Goal: Task Accomplishment & Management: Complete application form

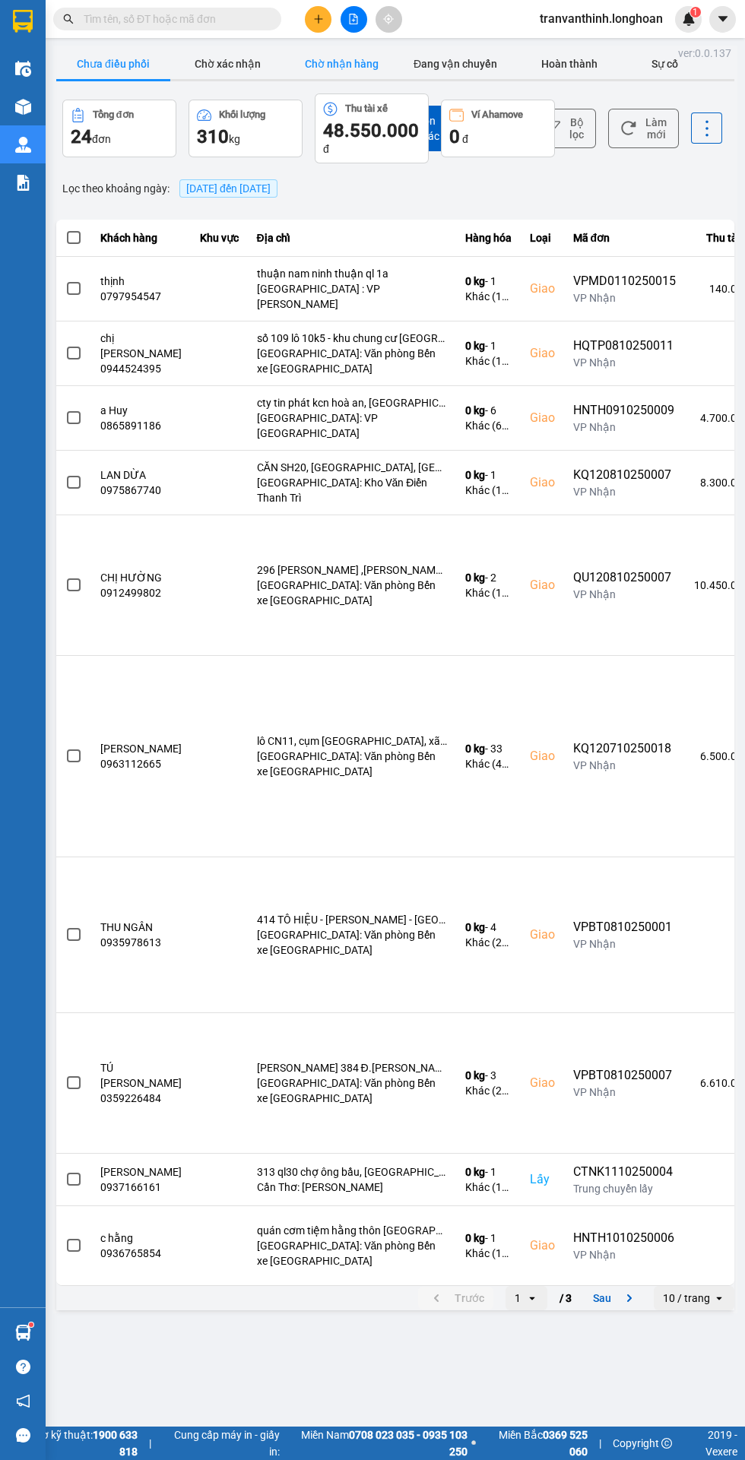
click at [342, 65] on button "Chờ nhận hàng" at bounding box center [341, 64] width 114 height 30
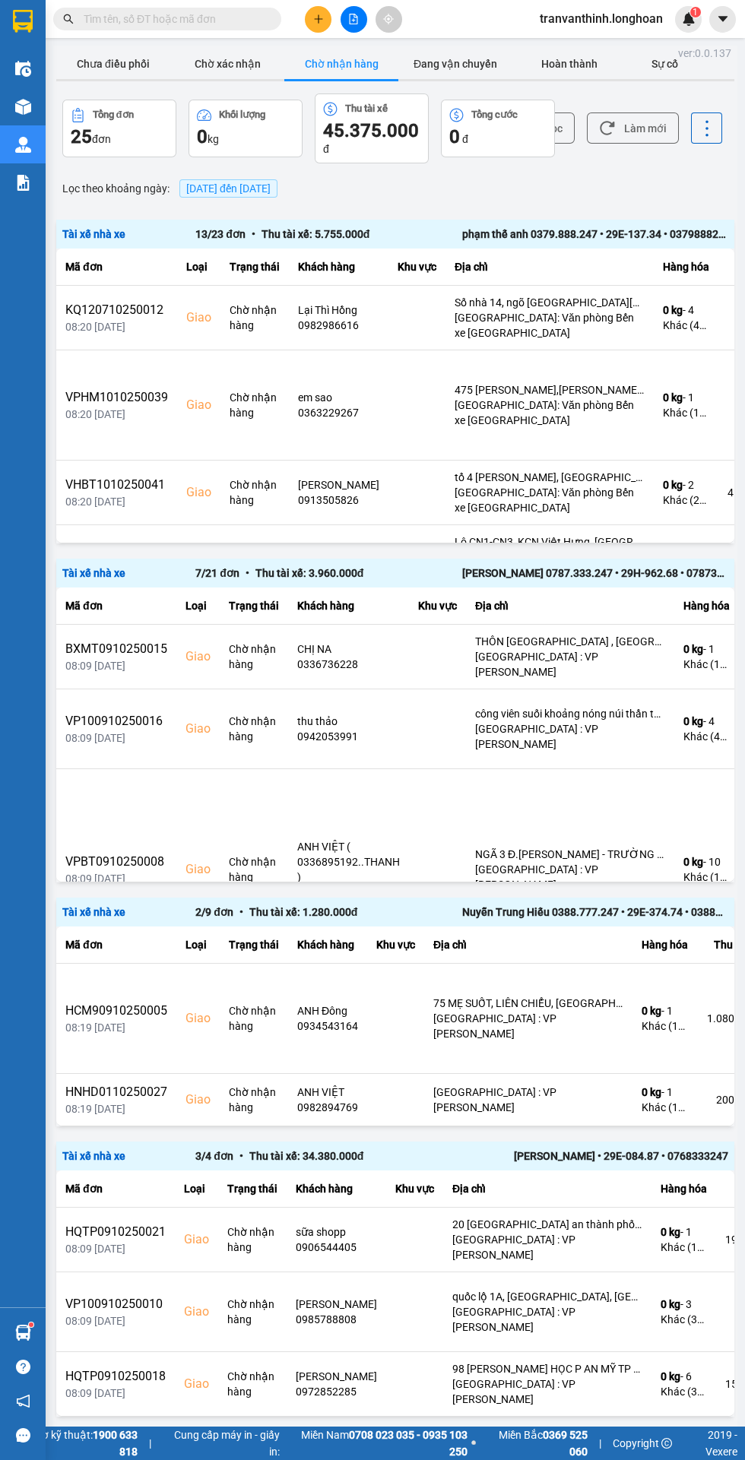
click at [250, 185] on span "[DATE] đến [DATE]" at bounding box center [228, 188] width 84 height 12
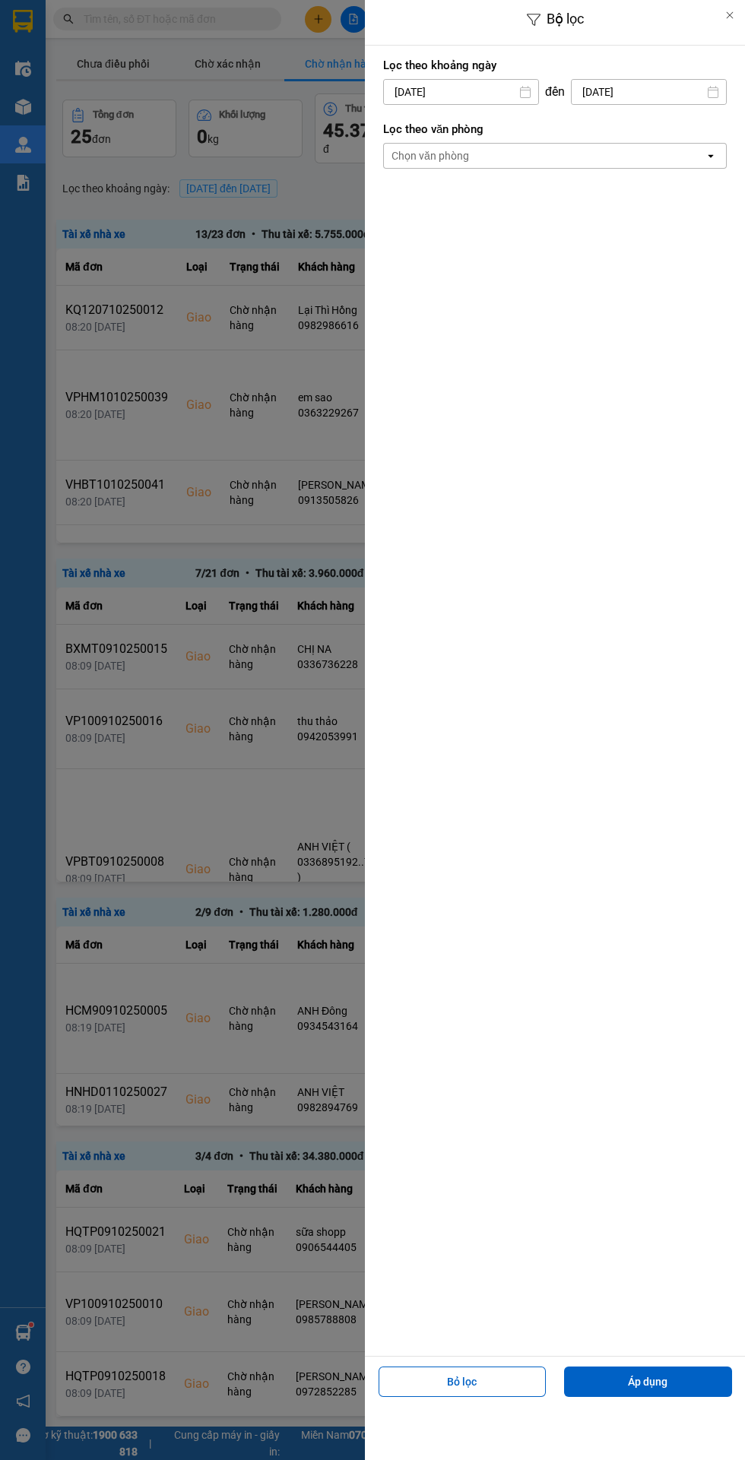
click at [474, 71] on label "Lọc theo khoảng ngày" at bounding box center [554, 65] width 343 height 15
click at [458, 88] on input "[DATE]" at bounding box center [461, 92] width 154 height 24
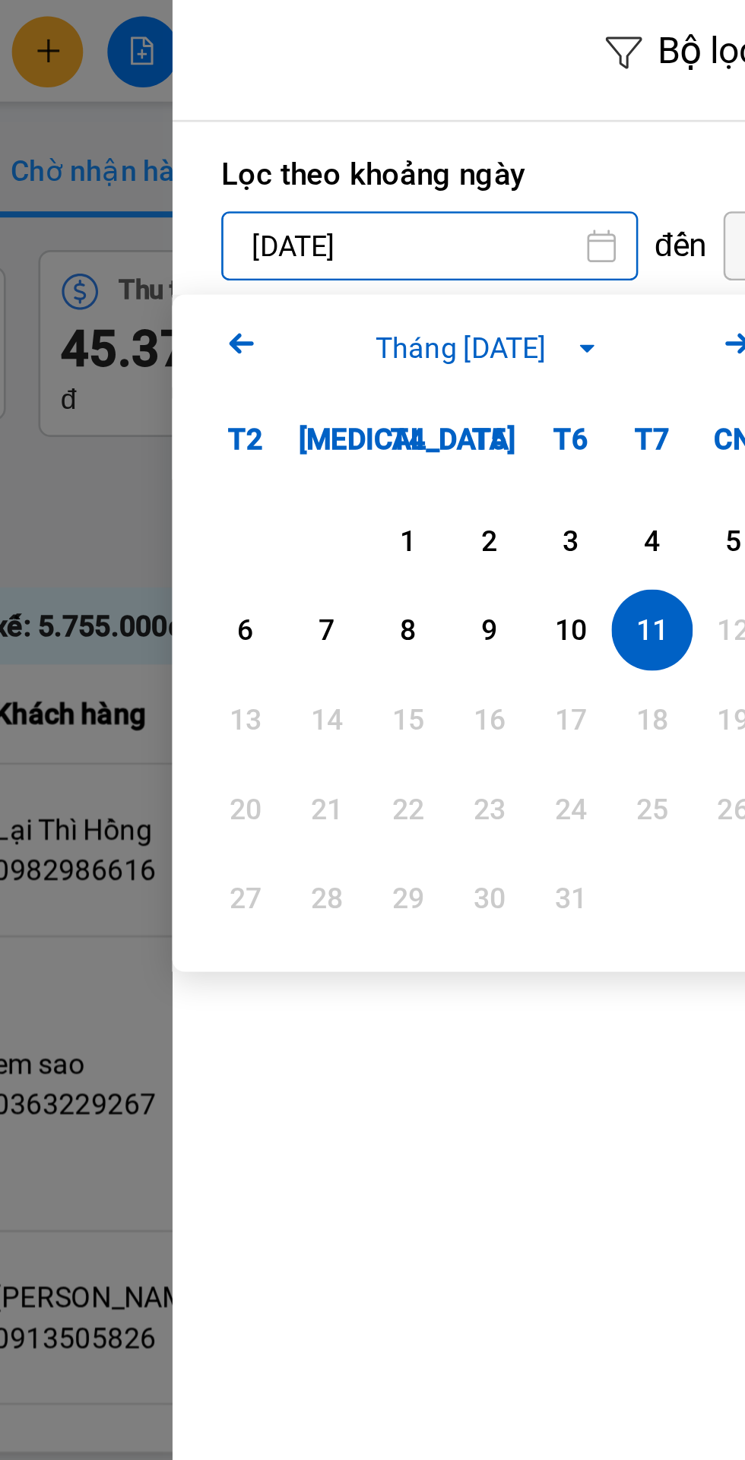
click at [445, 199] on div "1" at bounding box center [452, 202] width 21 height 18
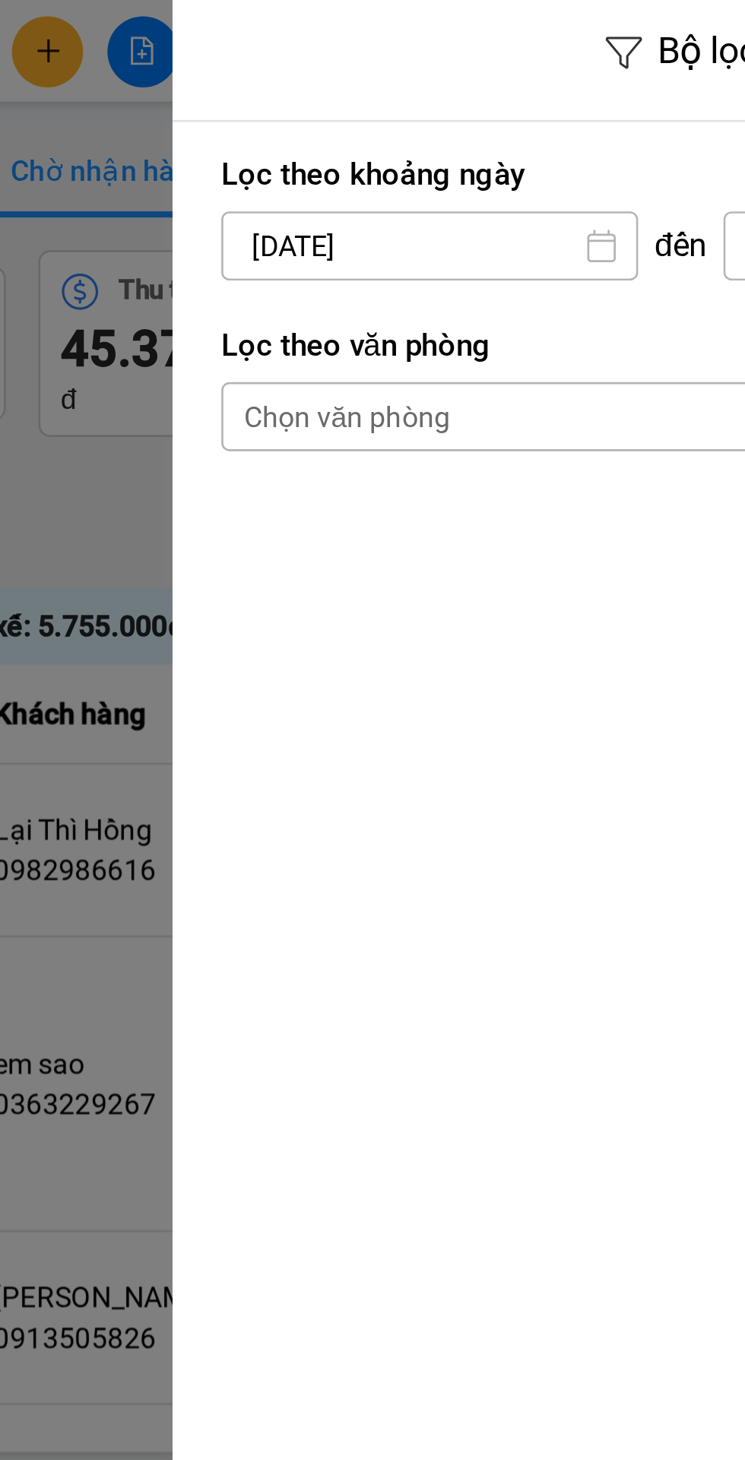
click at [480, 89] on input "[DATE]" at bounding box center [461, 92] width 154 height 24
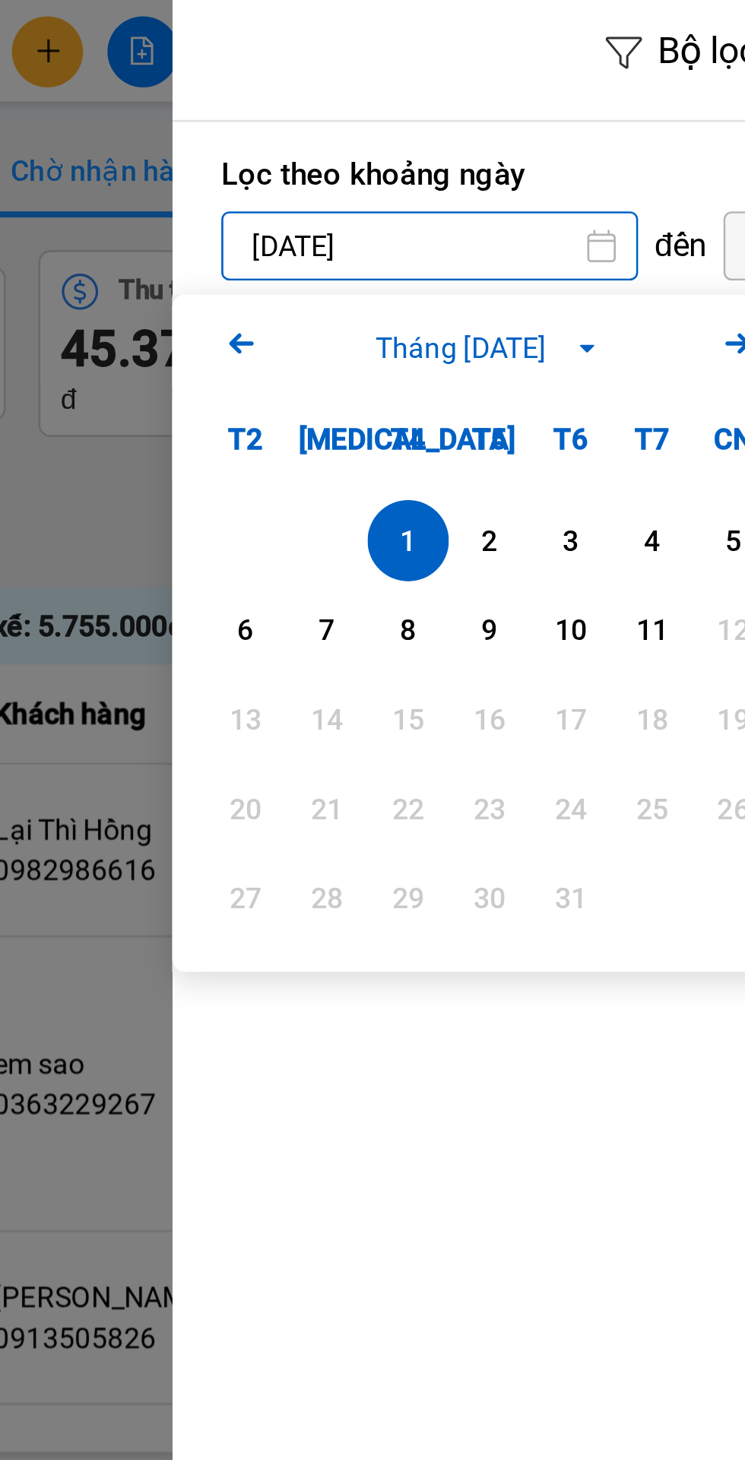
click at [394, 129] on icon "Arrow Left" at bounding box center [390, 128] width 18 height 18
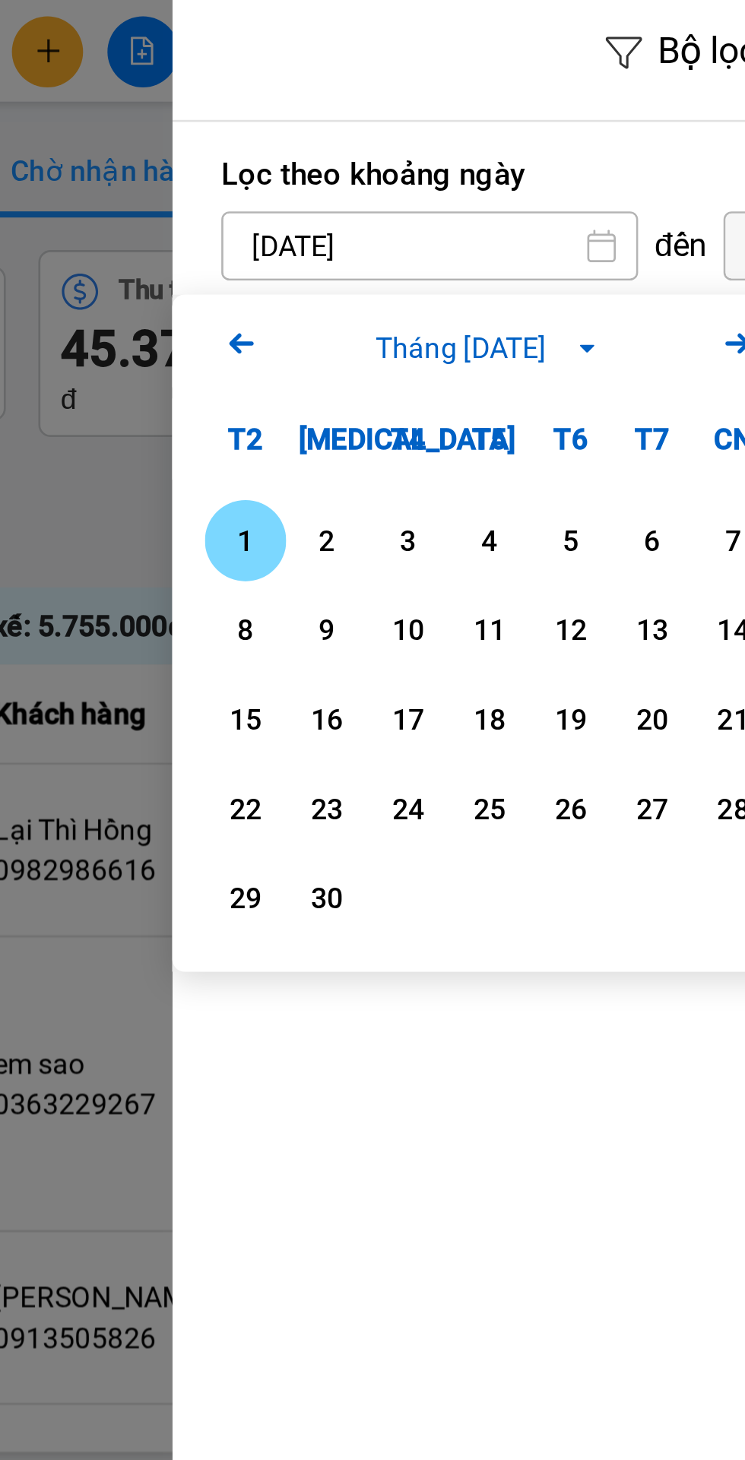
click at [387, 199] on div "1" at bounding box center [391, 202] width 21 height 18
type input "[DATE]"
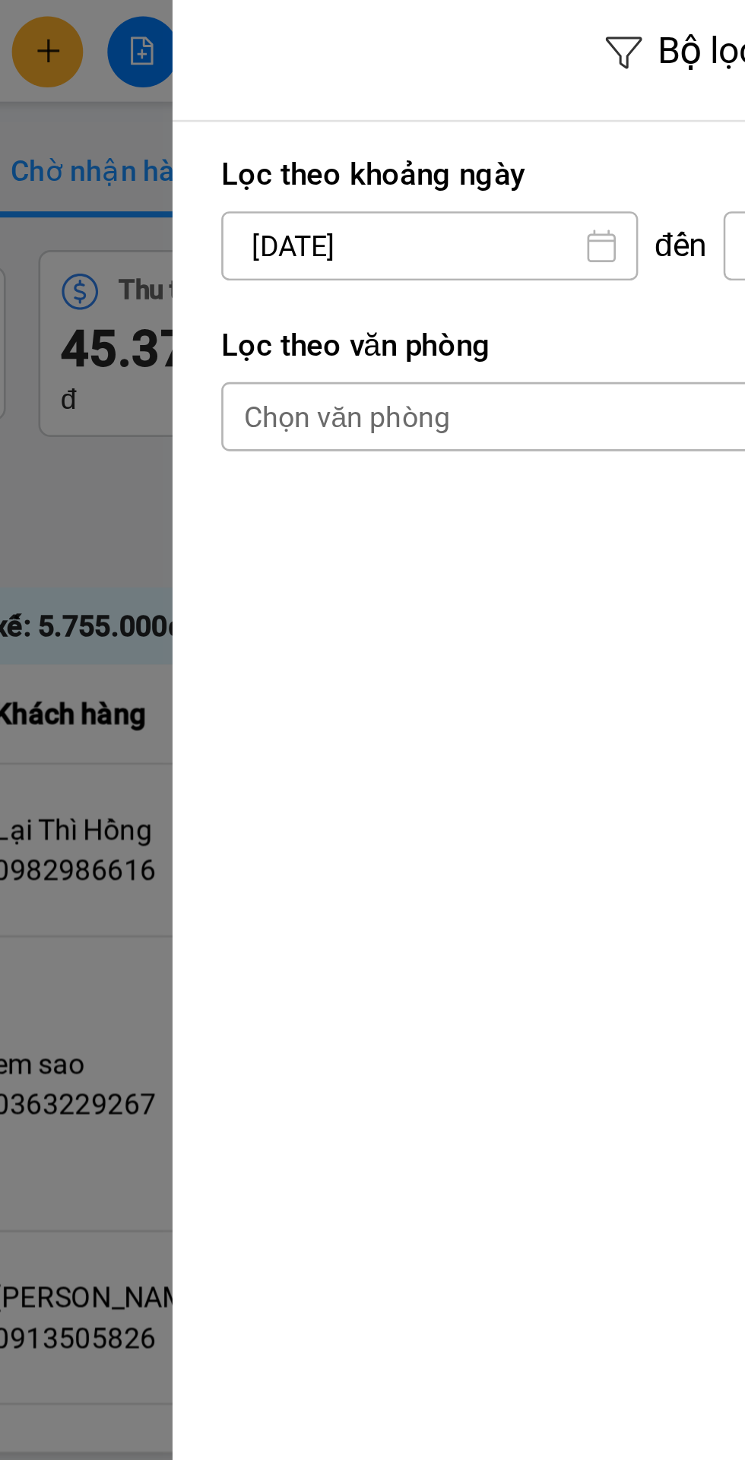
click at [477, 156] on div "Chọn văn phòng" at bounding box center [544, 156] width 321 height 24
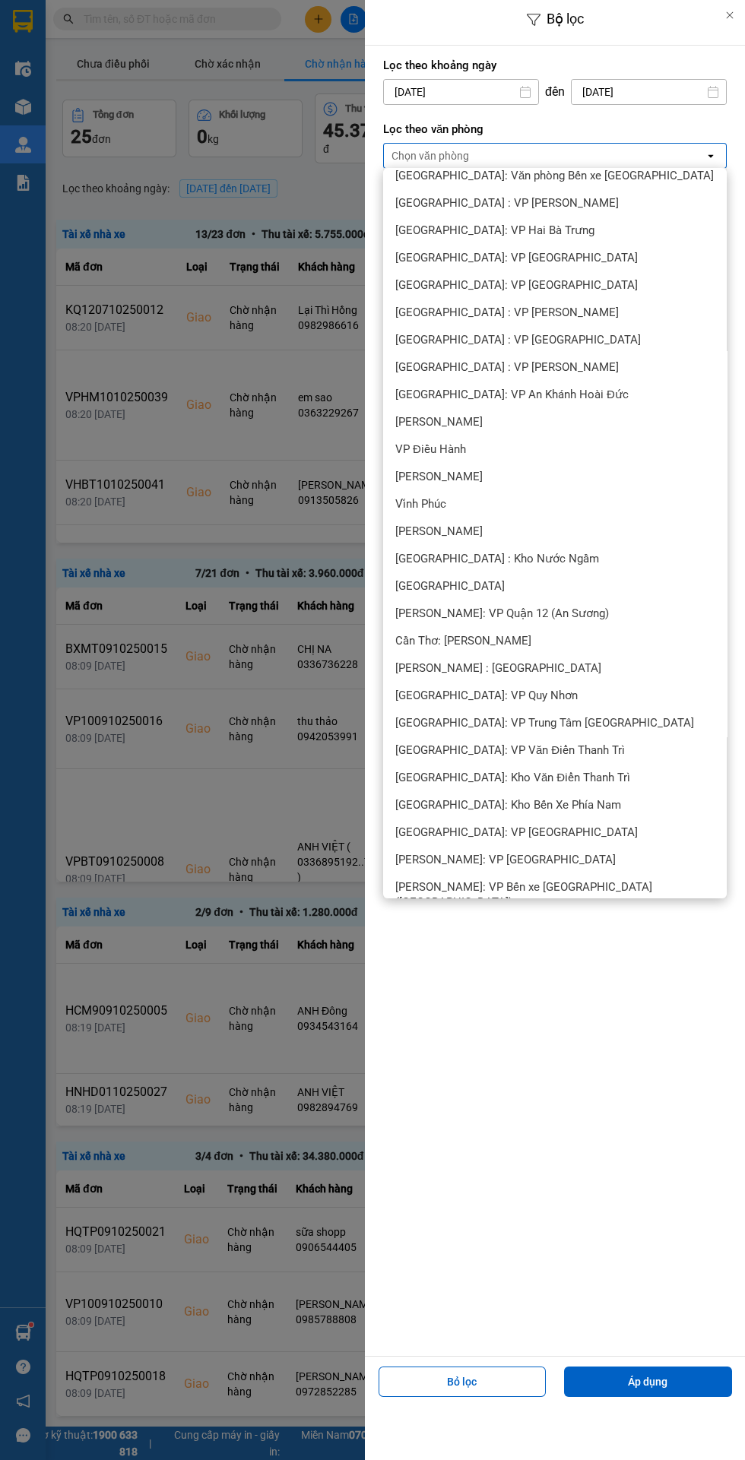
scroll to position [218, 0]
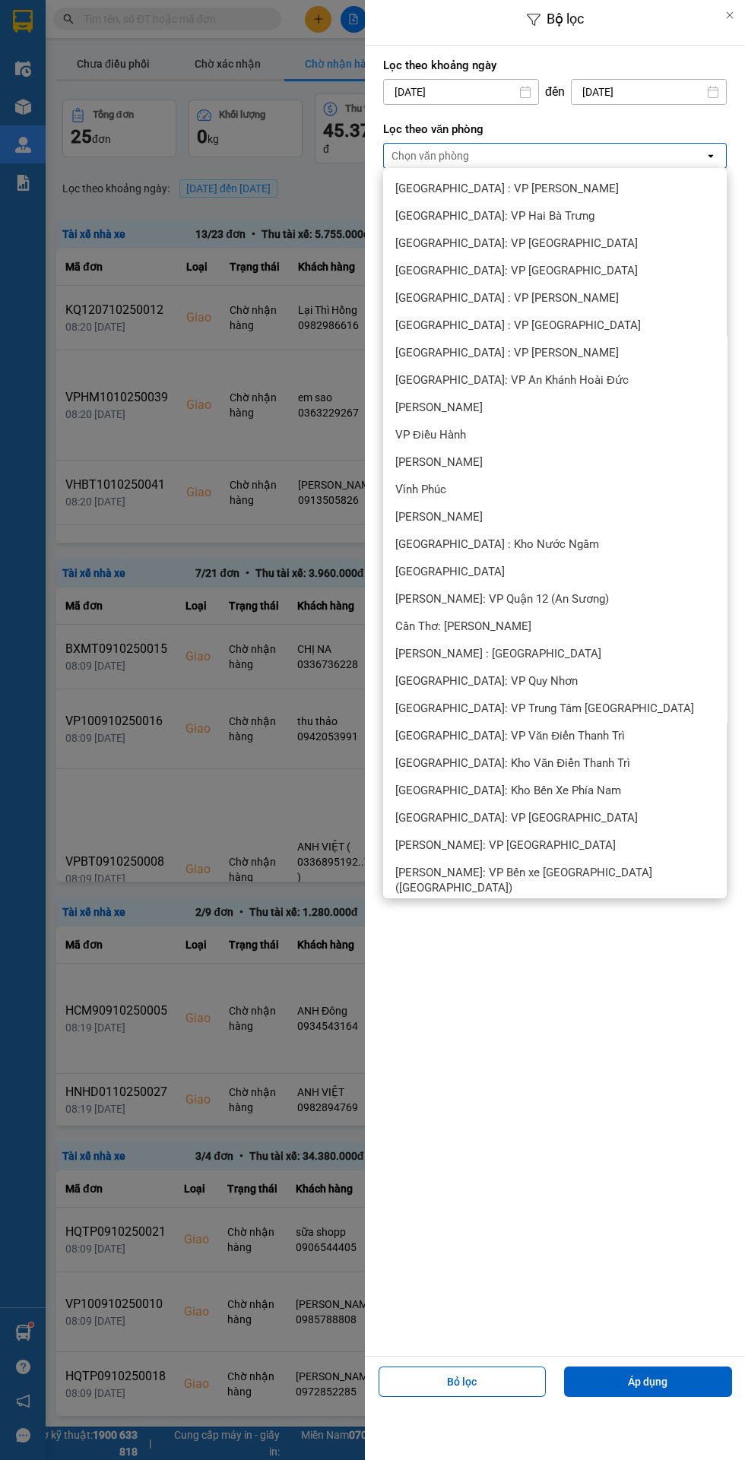
click at [514, 648] on span "[PERSON_NAME] : [GEOGRAPHIC_DATA]" at bounding box center [498, 653] width 206 height 15
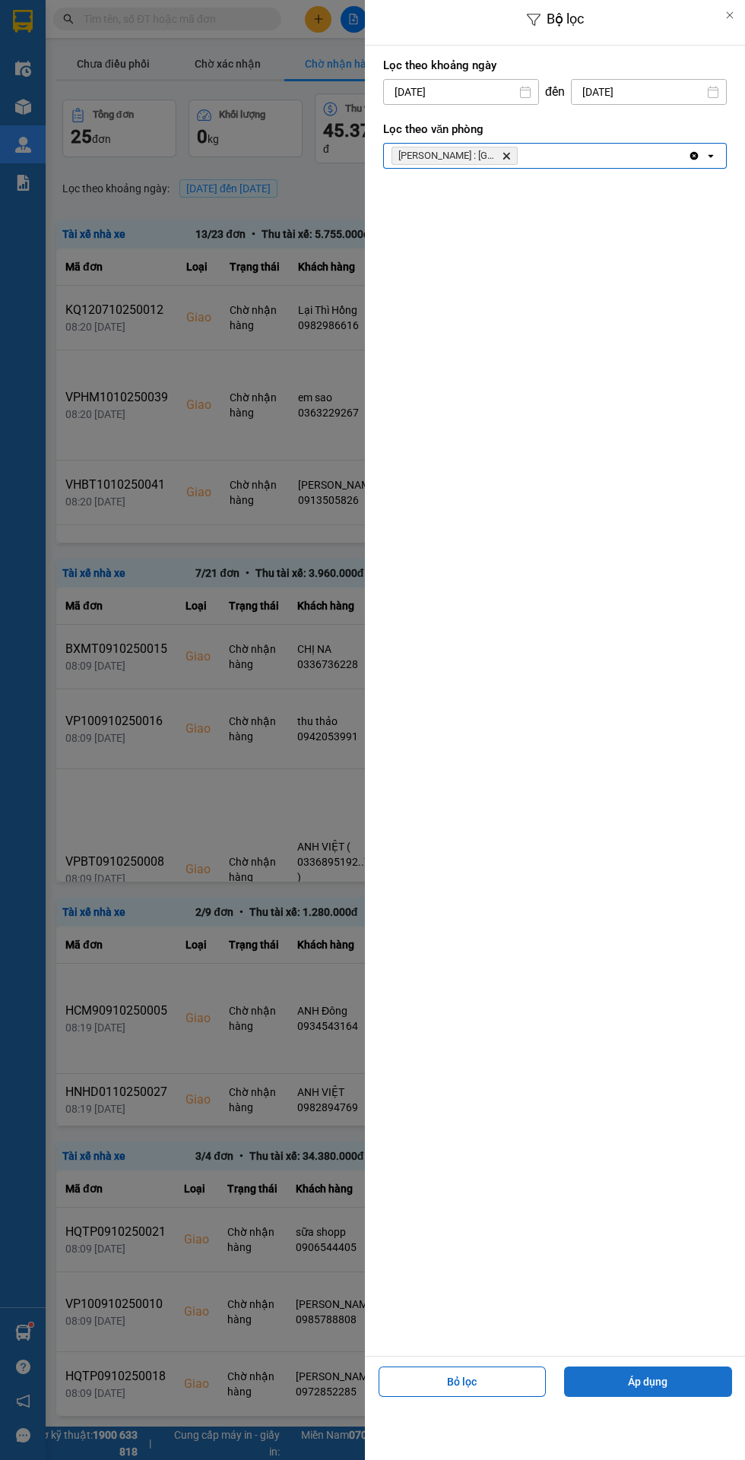
click at [647, 1381] on button "Áp dụng" at bounding box center [648, 1381] width 168 height 30
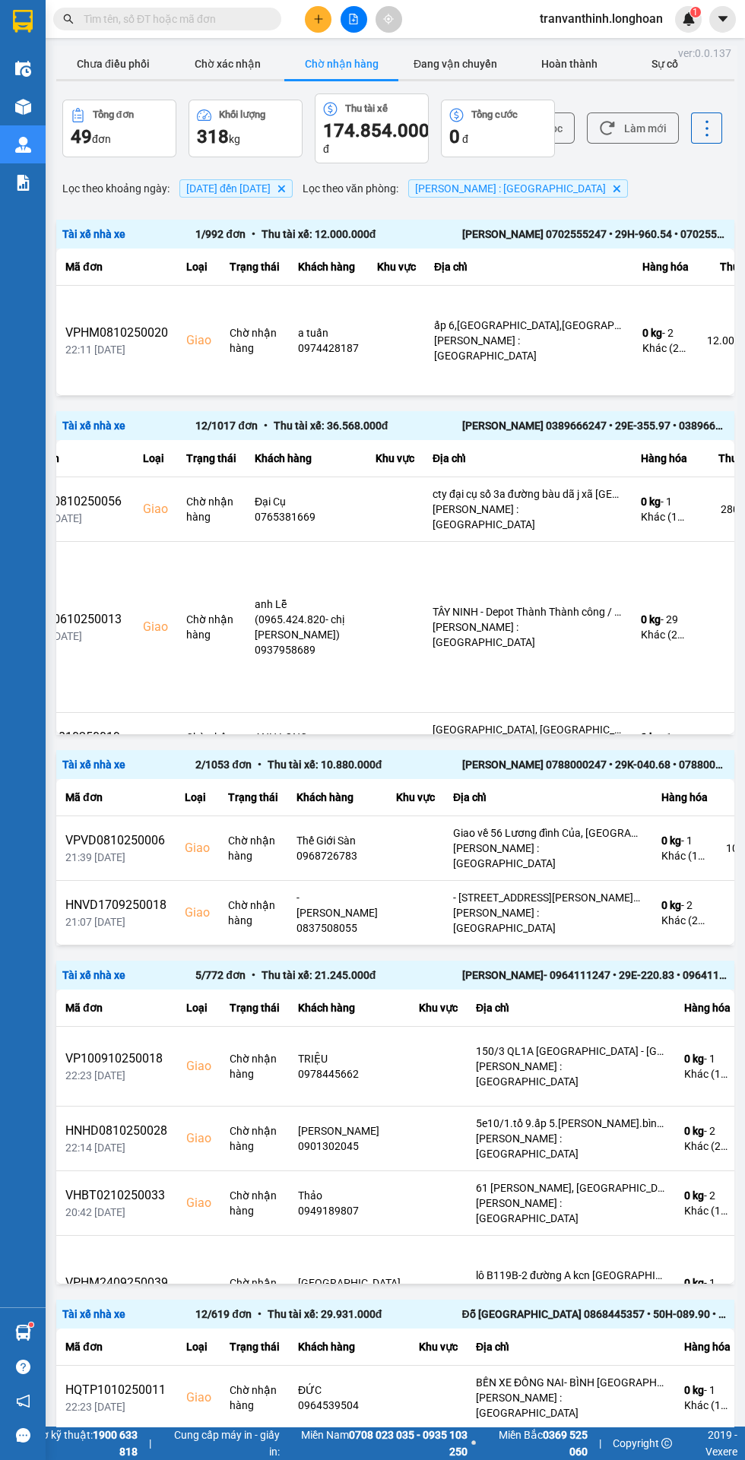
scroll to position [0, 103]
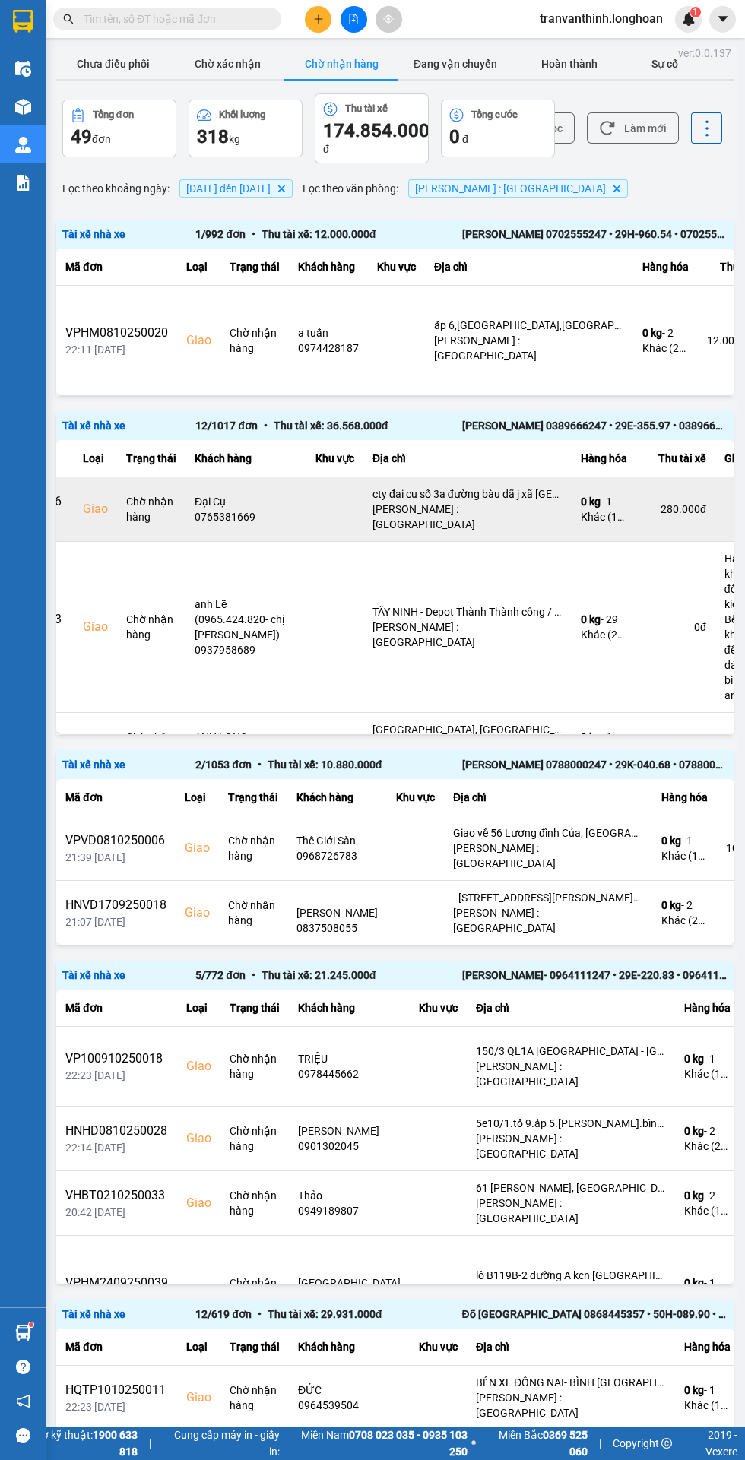
click at [581, 504] on div "0 kg - 1 Khác (1 kiện giấy vuông dài )" at bounding box center [604, 509] width 46 height 30
click at [587, 505] on div "0 kg - 1 Khác (1 kiện giấy vuông dài )" at bounding box center [604, 509] width 46 height 30
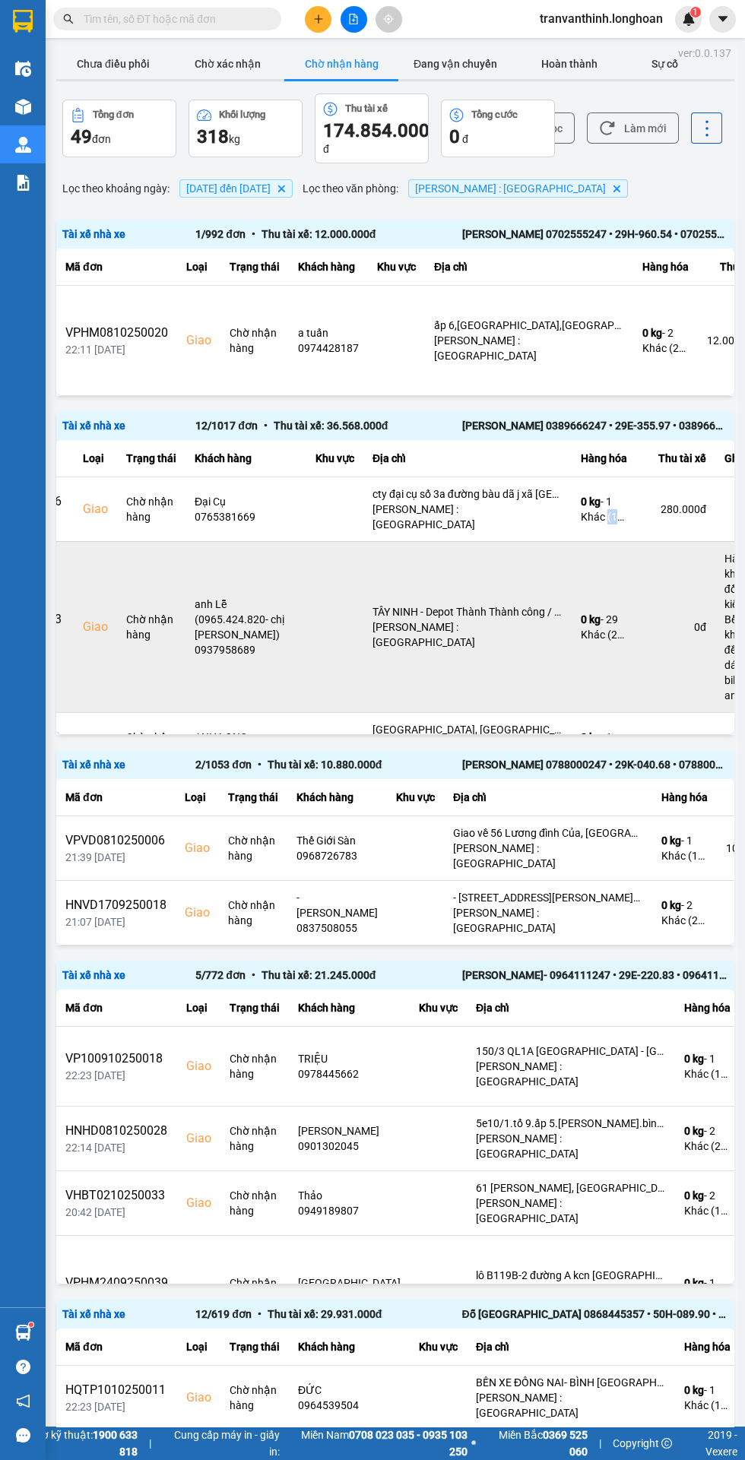
click at [660, 579] on td "0 đ" at bounding box center [675, 626] width 79 height 171
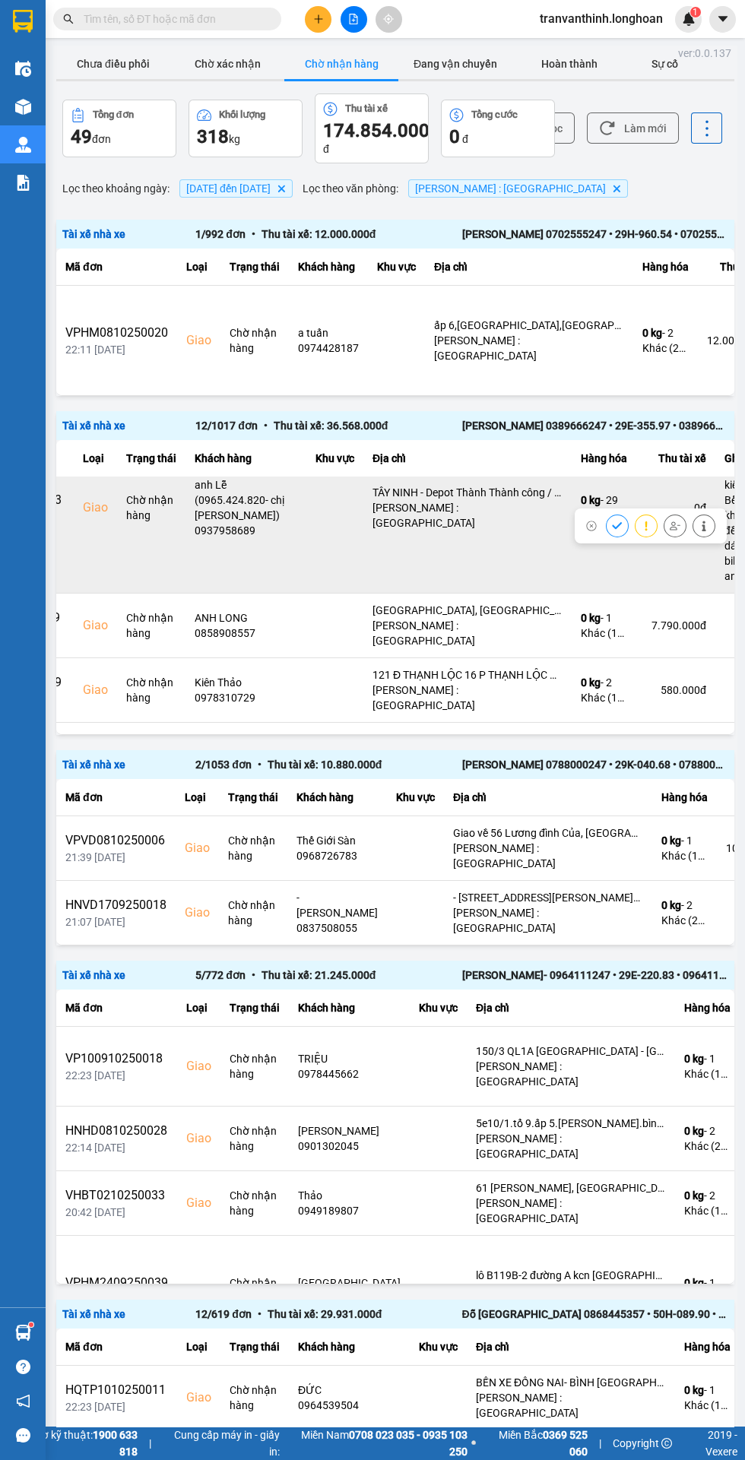
scroll to position [120, 103]
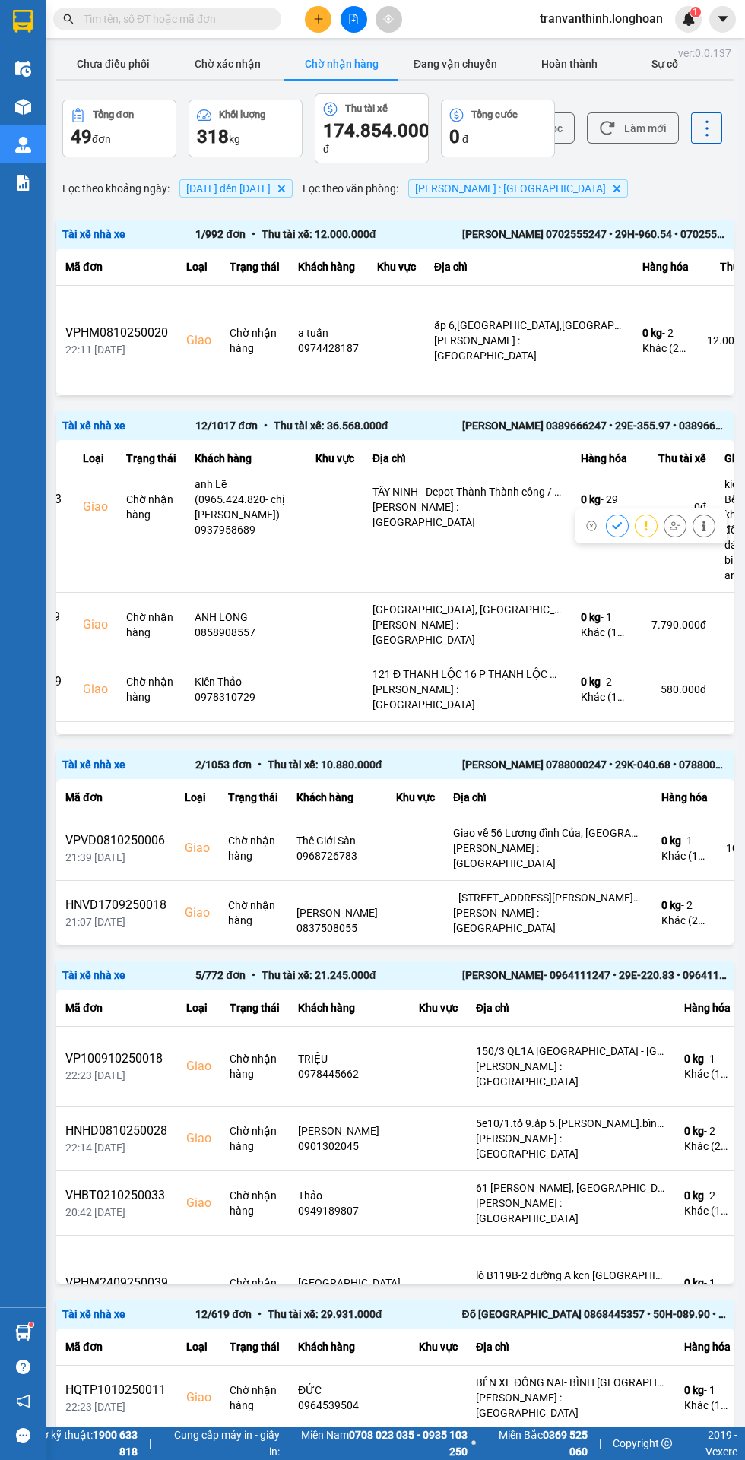
click at [510, 424] on div "[PERSON_NAME] 0389666247 • 29E-355.97 • 0389666247" at bounding box center [595, 425] width 266 height 17
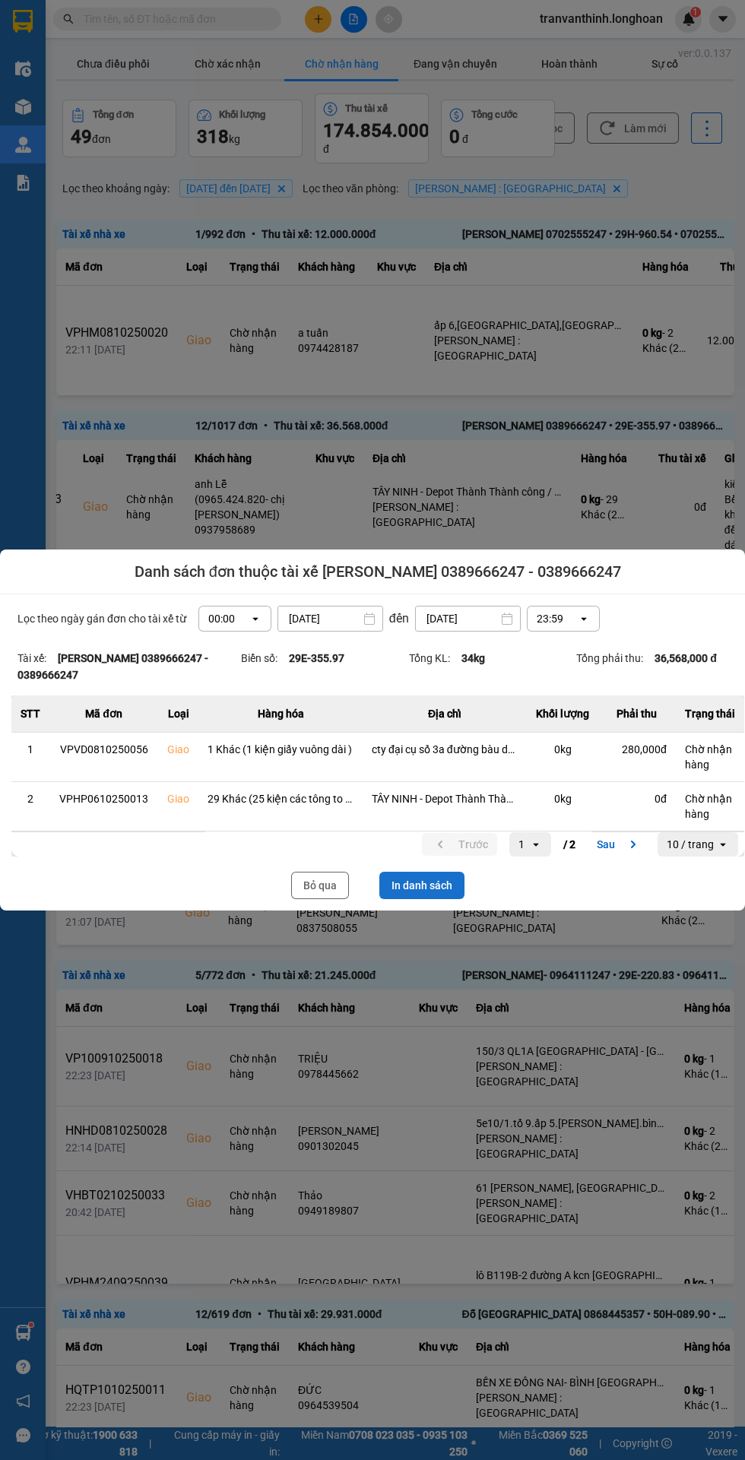
click at [416, 885] on button "In danh sách" at bounding box center [421, 885] width 85 height 27
click at [296, 881] on button "Bỏ qua" at bounding box center [320, 885] width 58 height 27
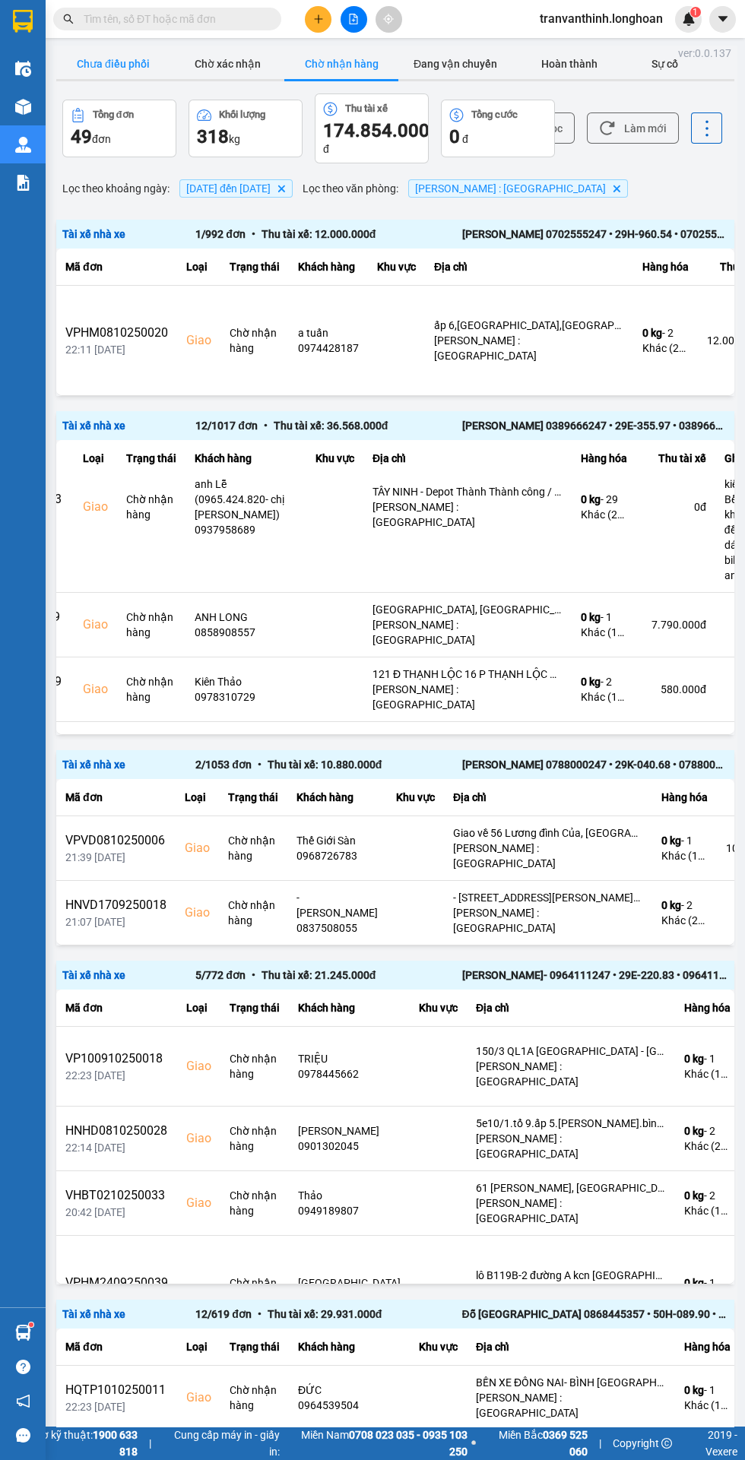
click at [112, 63] on button "Chưa điều phối" at bounding box center [113, 64] width 114 height 30
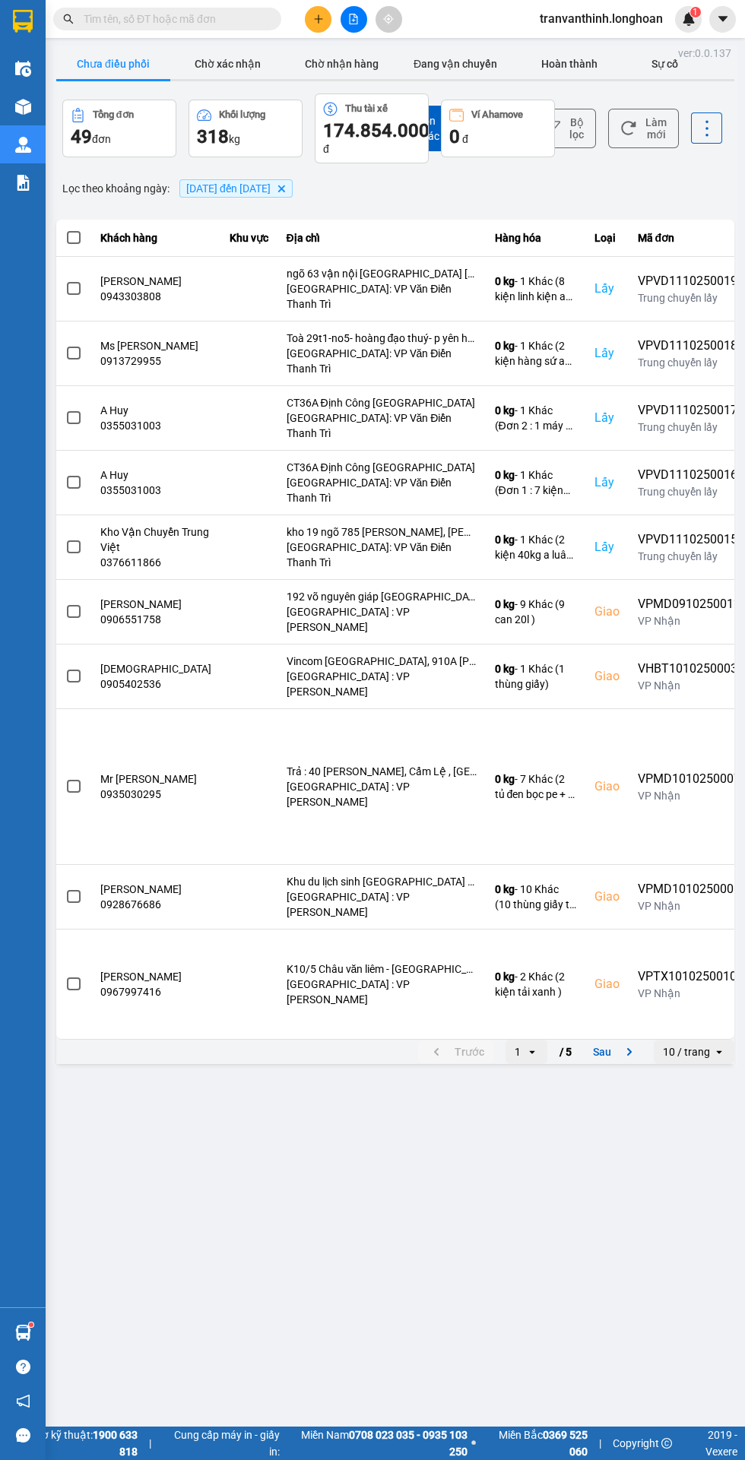
click at [245, 189] on span "[DATE] đến [DATE]" at bounding box center [228, 188] width 84 height 12
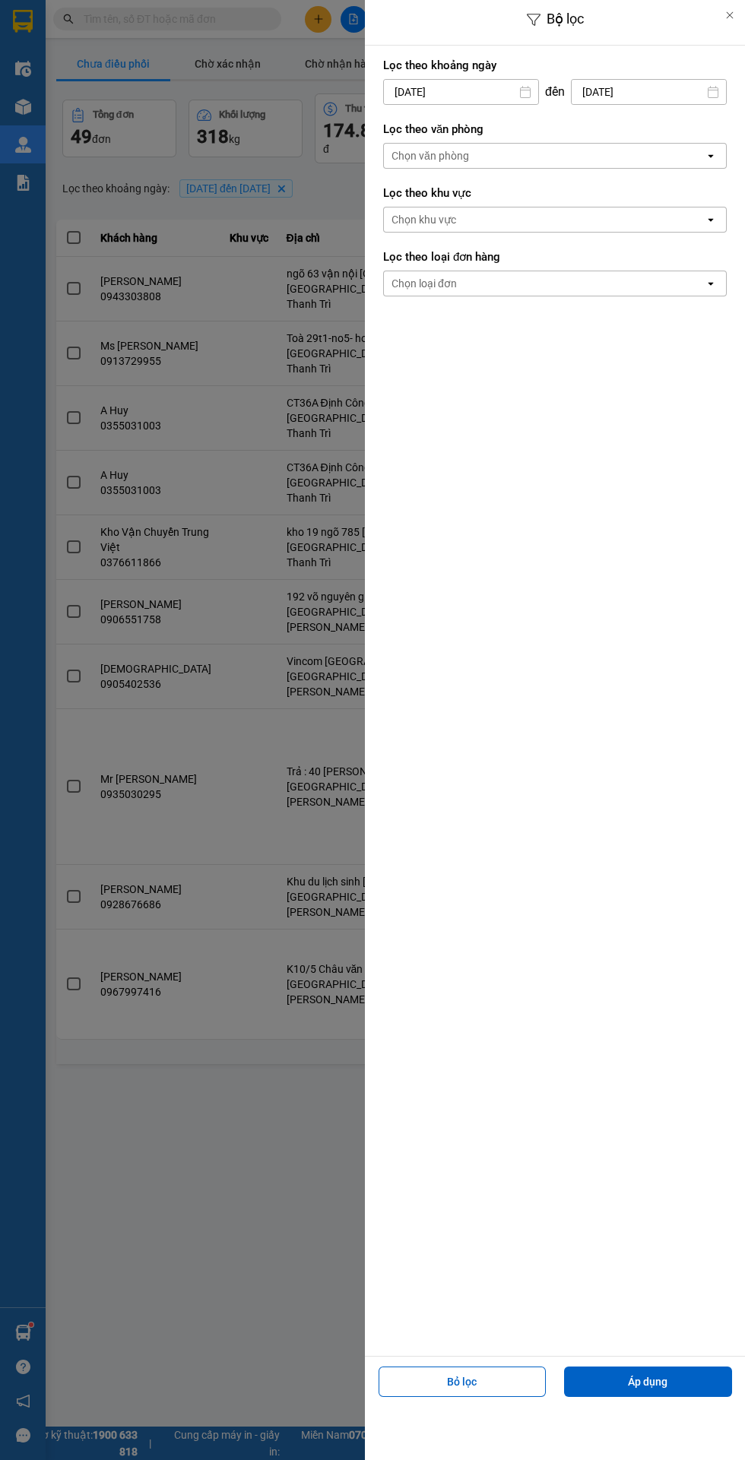
click at [566, 151] on div "Chọn văn phòng" at bounding box center [544, 156] width 321 height 24
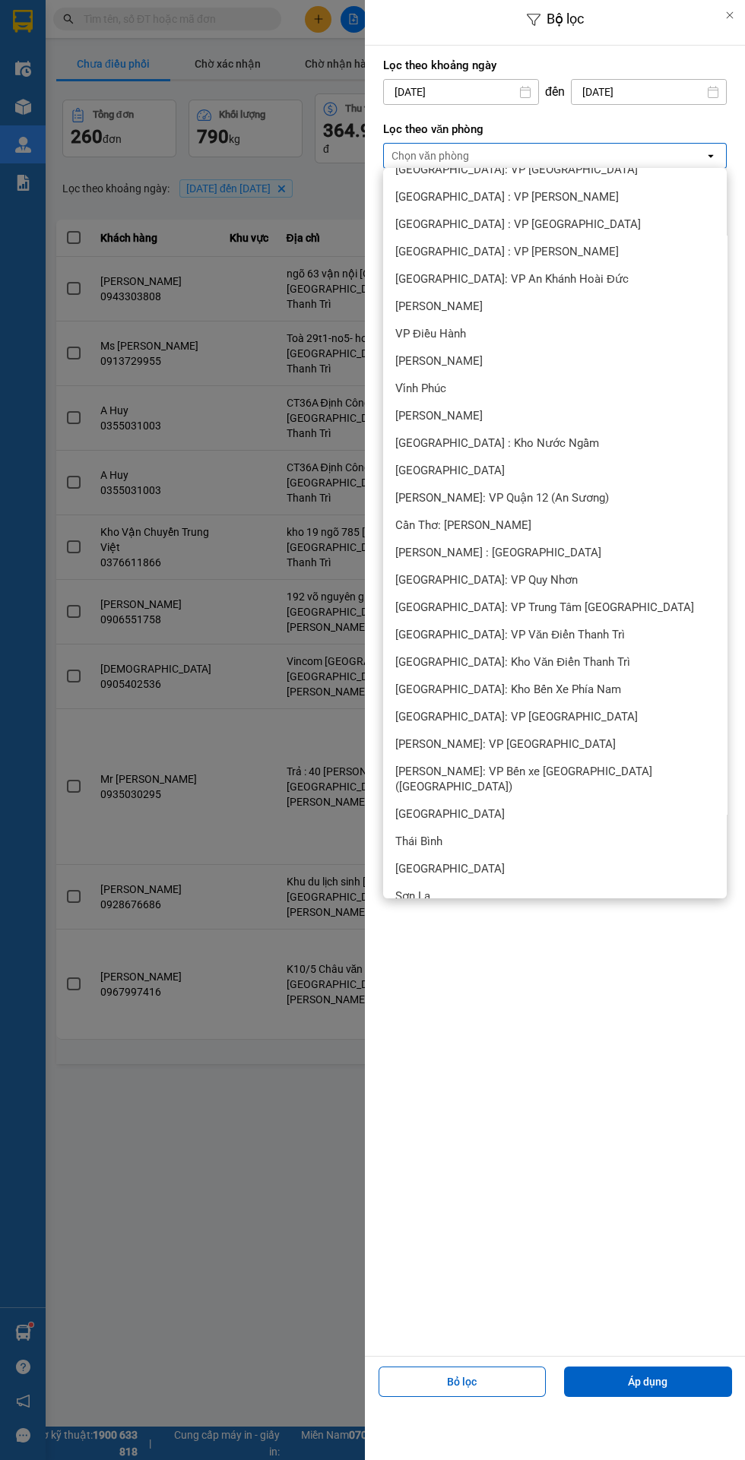
scroll to position [323, 0]
click at [520, 546] on span "[PERSON_NAME] : [GEOGRAPHIC_DATA]" at bounding box center [498, 548] width 206 height 15
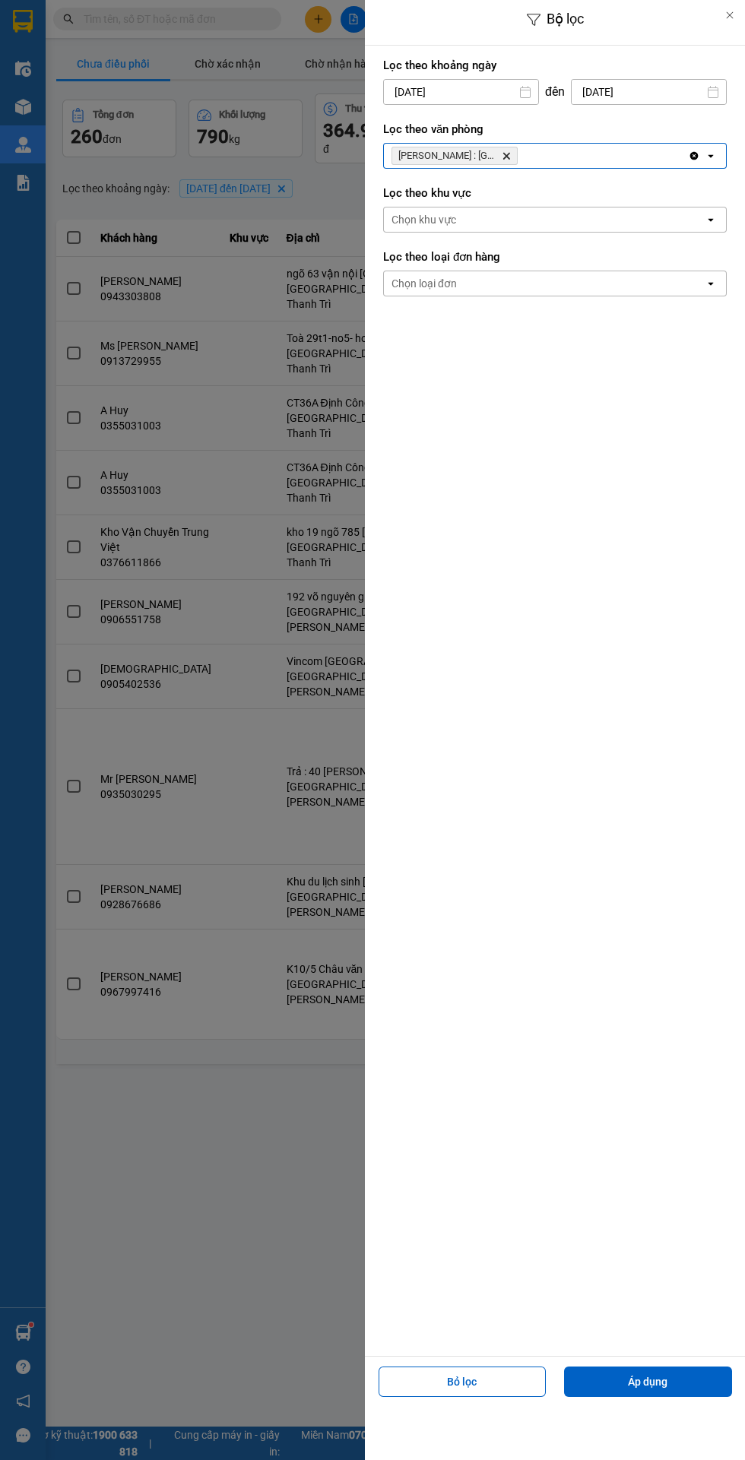
click at [504, 274] on div "Chọn loại đơn" at bounding box center [544, 283] width 321 height 24
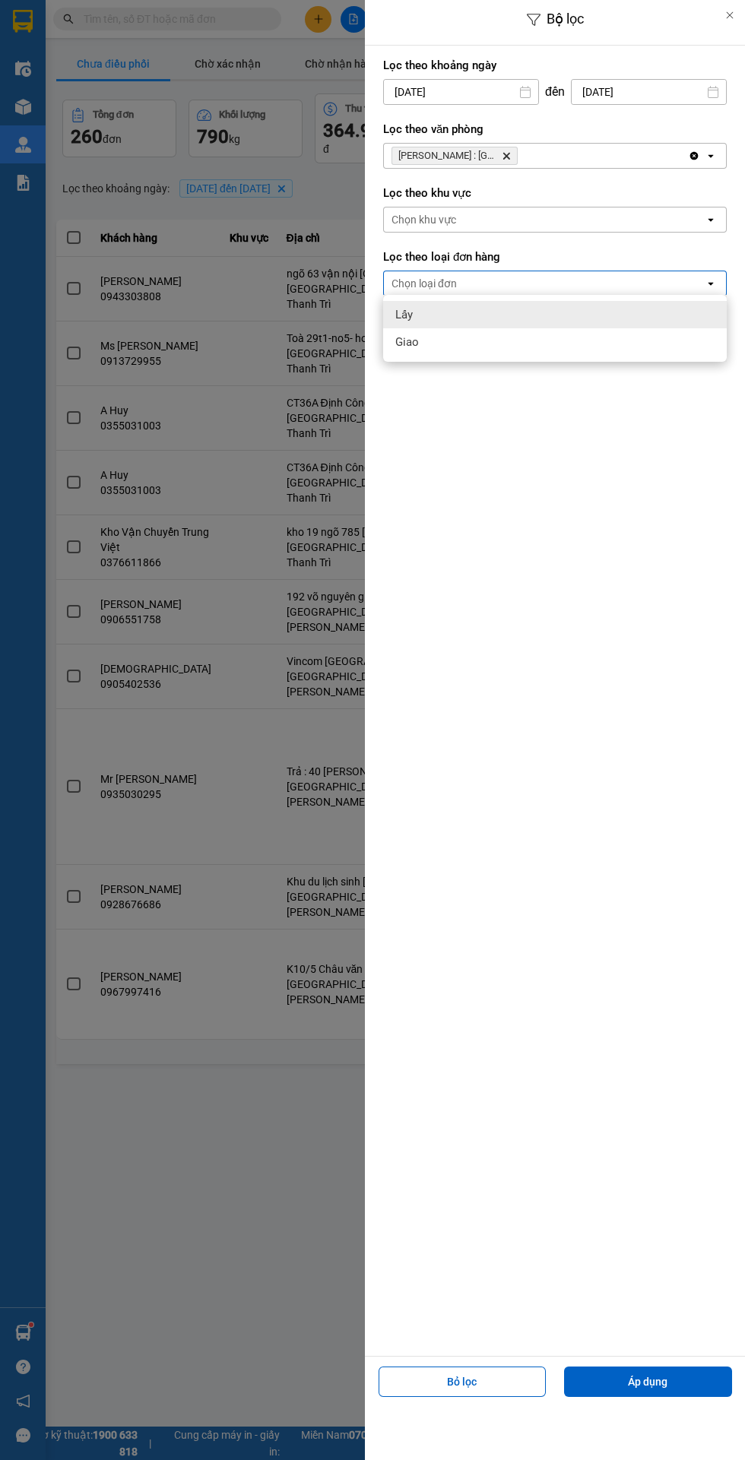
click at [475, 348] on div "Giao" at bounding box center [554, 341] width 343 height 27
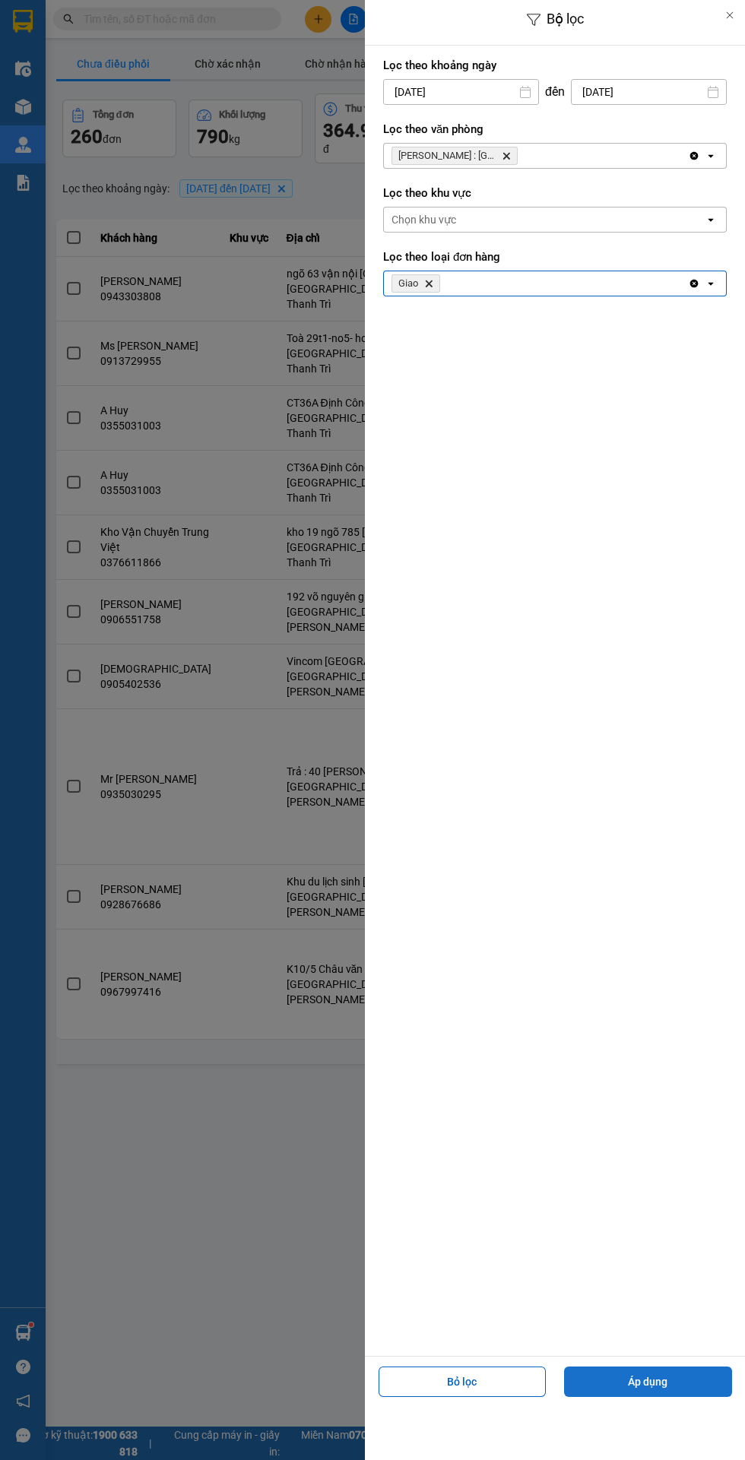
click at [653, 1381] on button "Áp dụng" at bounding box center [648, 1381] width 168 height 30
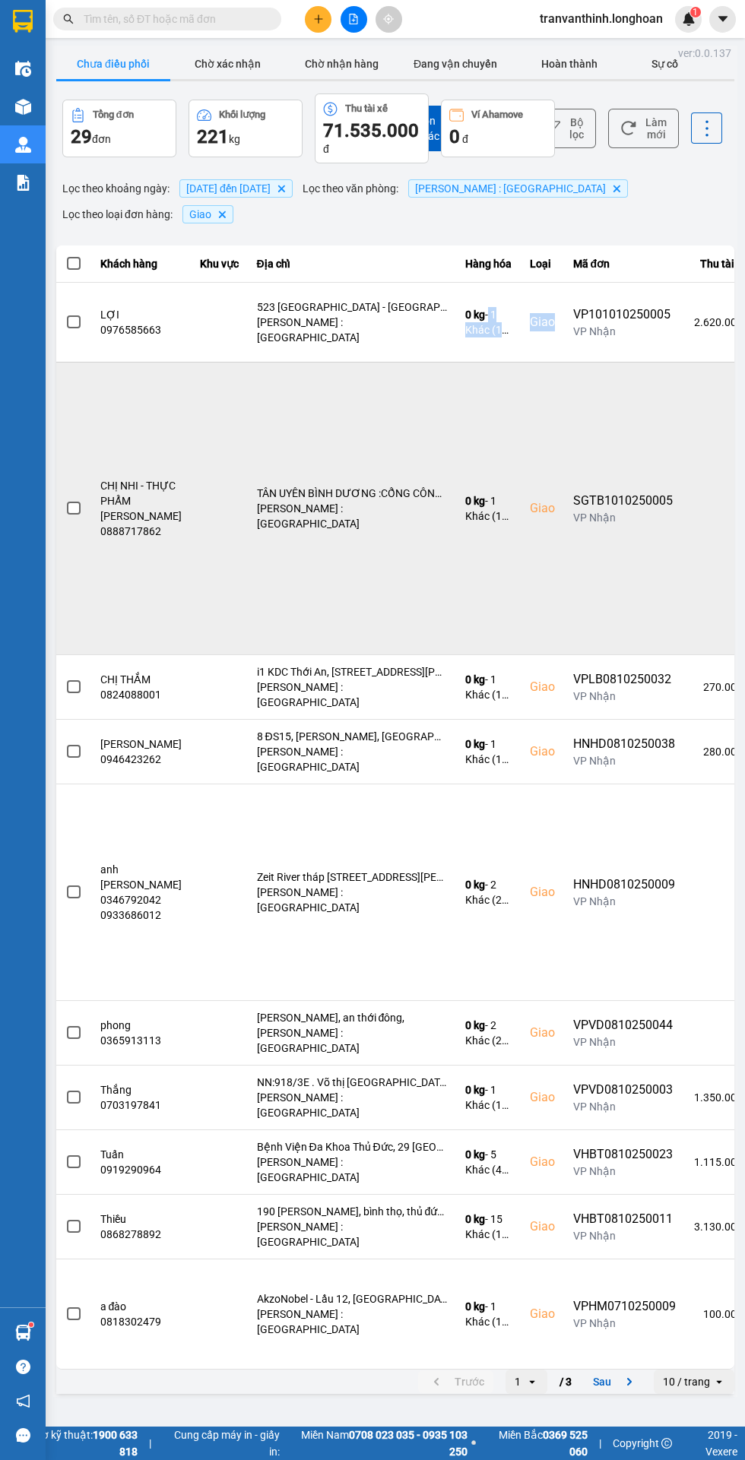
click at [590, 512] on div "VP Nhận" at bounding box center [624, 517] width 103 height 15
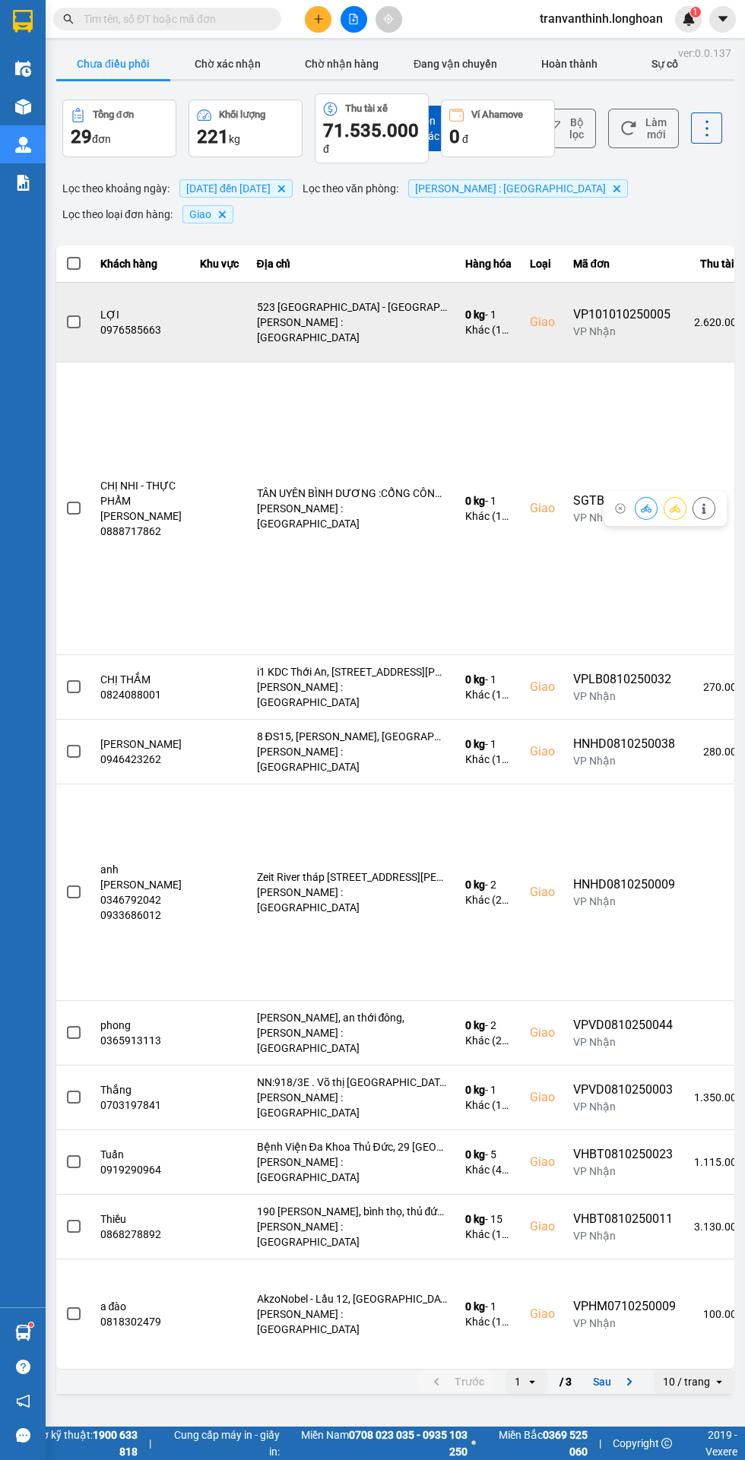
click at [364, 305] on td "523 [GEOGRAPHIC_DATA] - [GEOGRAPHIC_DATA] - [GEOGRAPHIC_DATA] - [GEOGRAPHIC_DAT…" at bounding box center [352, 322] width 208 height 80
click at [368, 304] on td "523 [GEOGRAPHIC_DATA] - [GEOGRAPHIC_DATA] - [GEOGRAPHIC_DATA] - [GEOGRAPHIC_DAT…" at bounding box center [352, 322] width 208 height 80
click at [483, 329] on div "0 kg - 1 Khác (1 BỌC NILONG ĐEN )" at bounding box center [488, 322] width 46 height 30
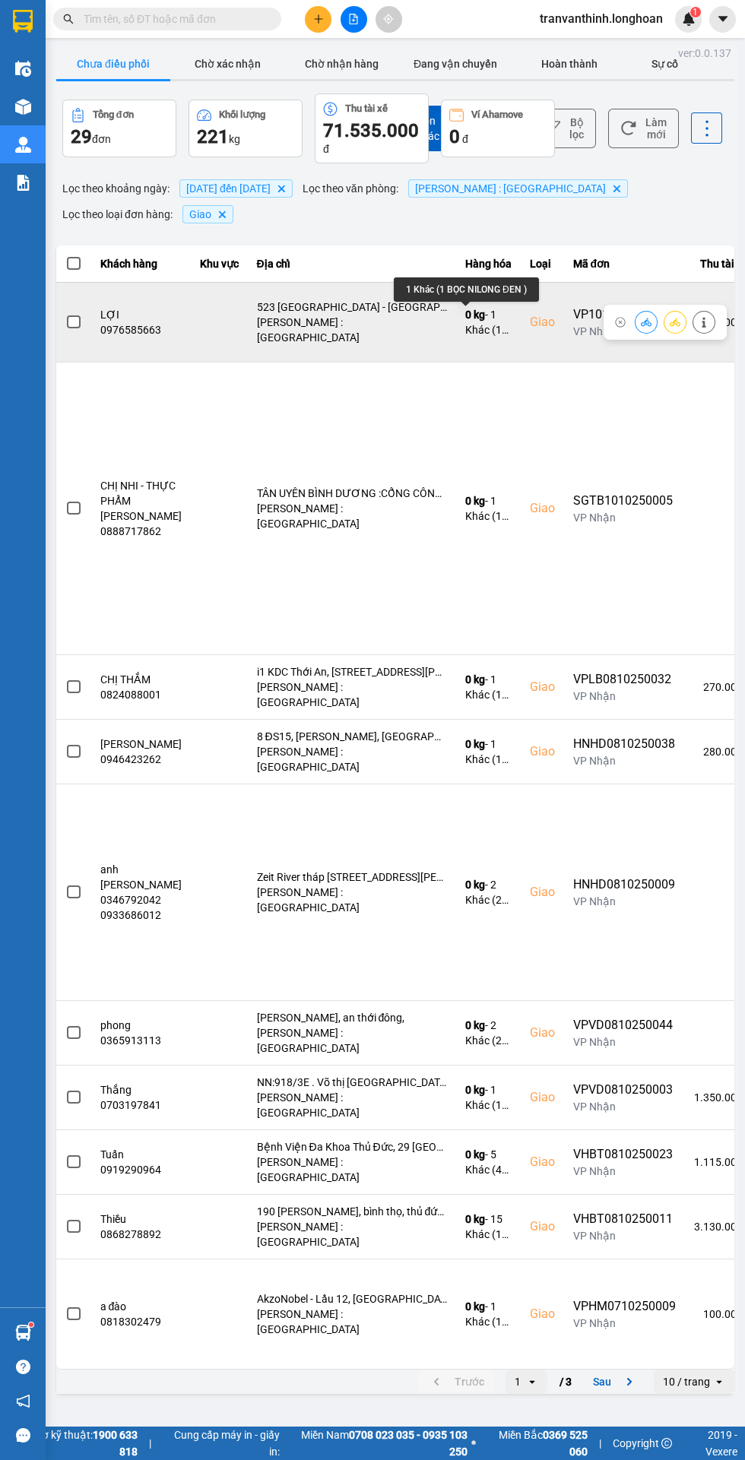
click at [707, 321] on icon at bounding box center [703, 322] width 11 height 11
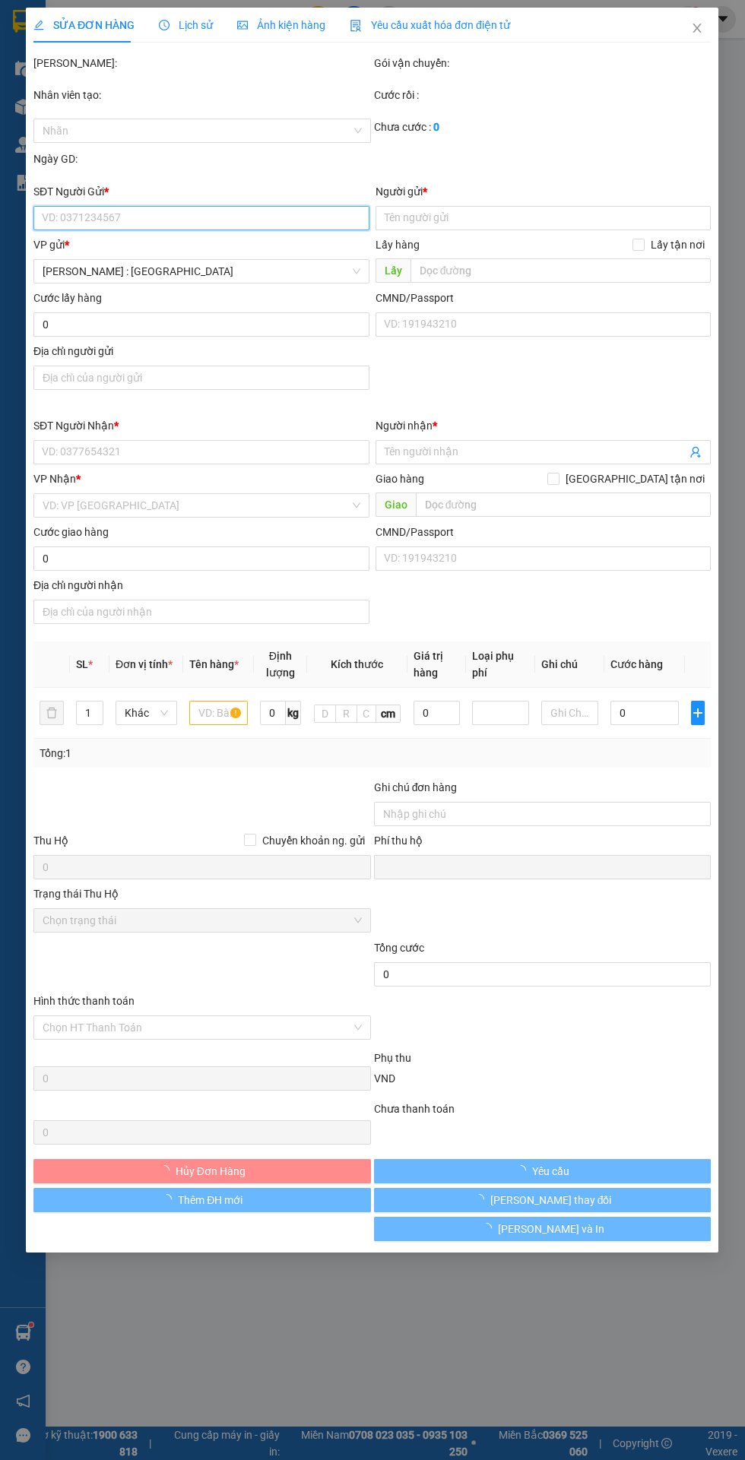
type input "0985472392"
type input "Cty TNHH Công Nghệ Shopcom"
type input "0976585663"
type input "LỢI"
checkbox input "true"
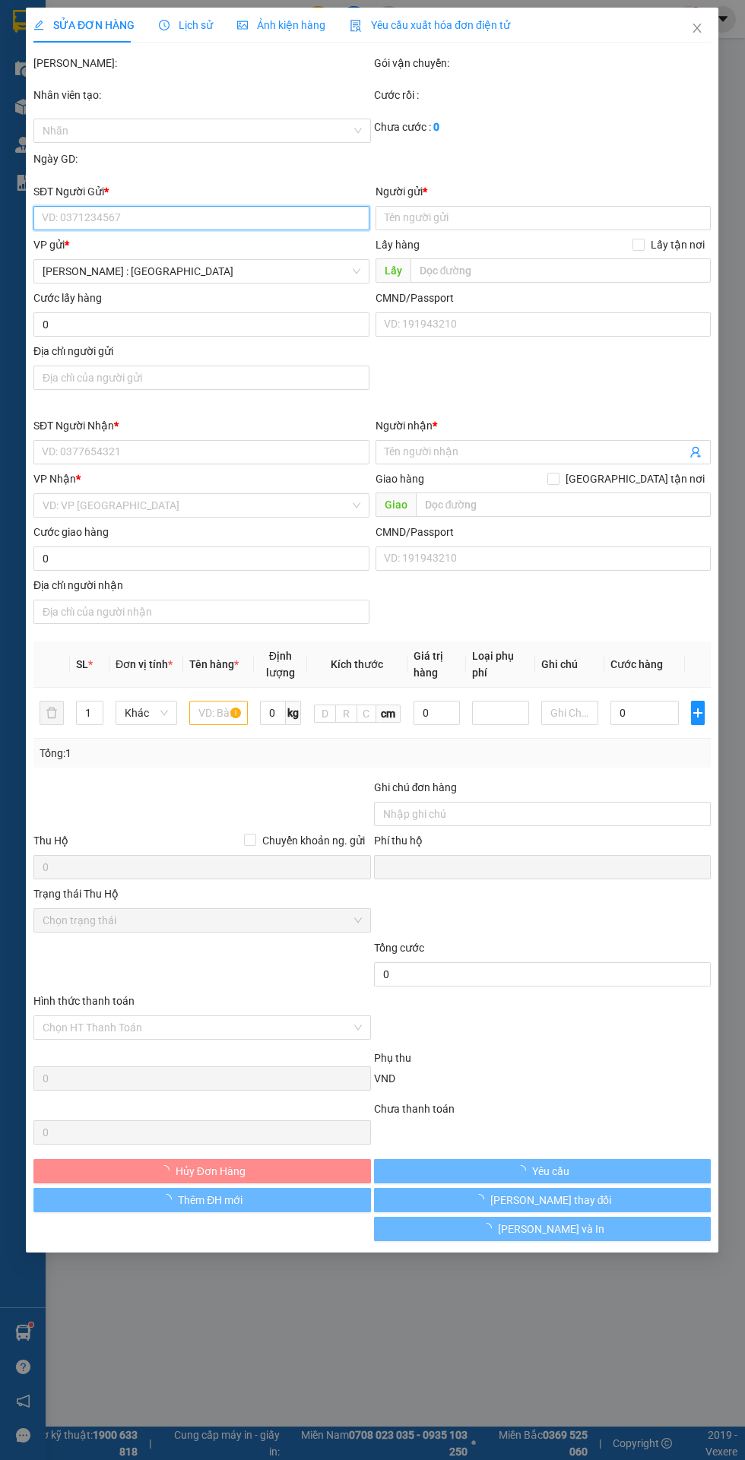
type input "523 [GEOGRAPHIC_DATA] - [GEOGRAPHIC_DATA] - [GEOGRAPHIC_DATA] - [GEOGRAPHIC_DAT…"
type input "hàng k bao bể vỡ hư hỏng"
type input "100.000"
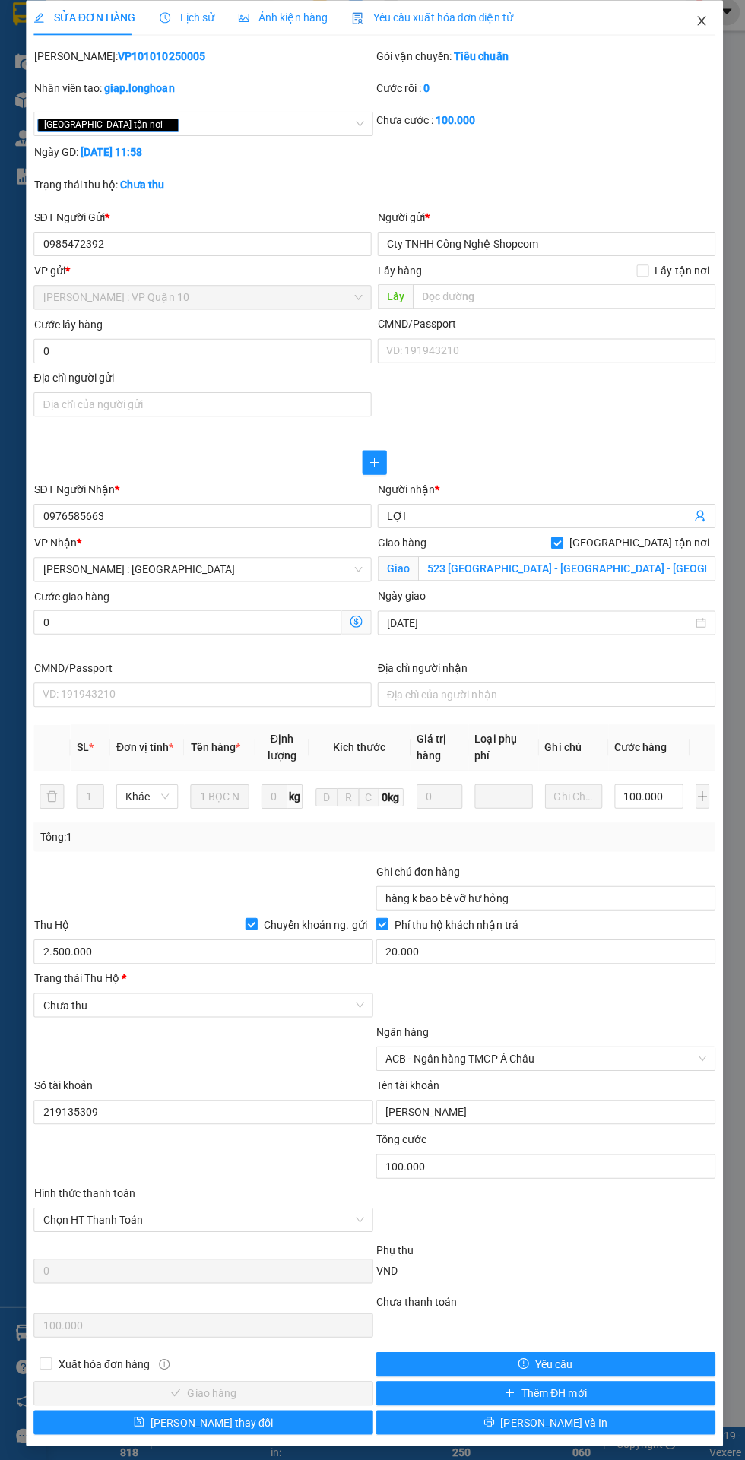
click at [697, 28] on icon "close" at bounding box center [697, 28] width 8 height 9
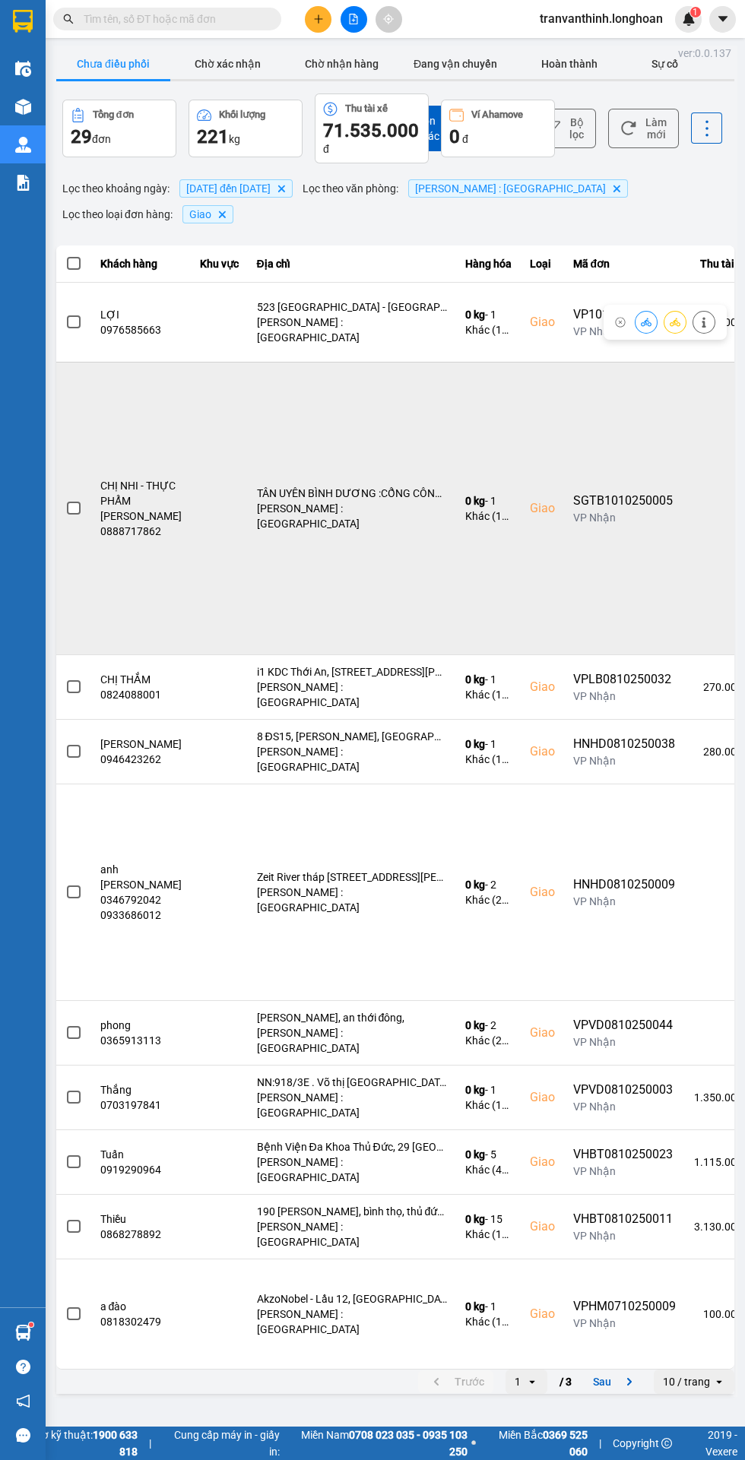
click at [597, 489] on td "SGTB1010250005 VP Nhận" at bounding box center [624, 508] width 121 height 293
copy div "SGTB1010250005"
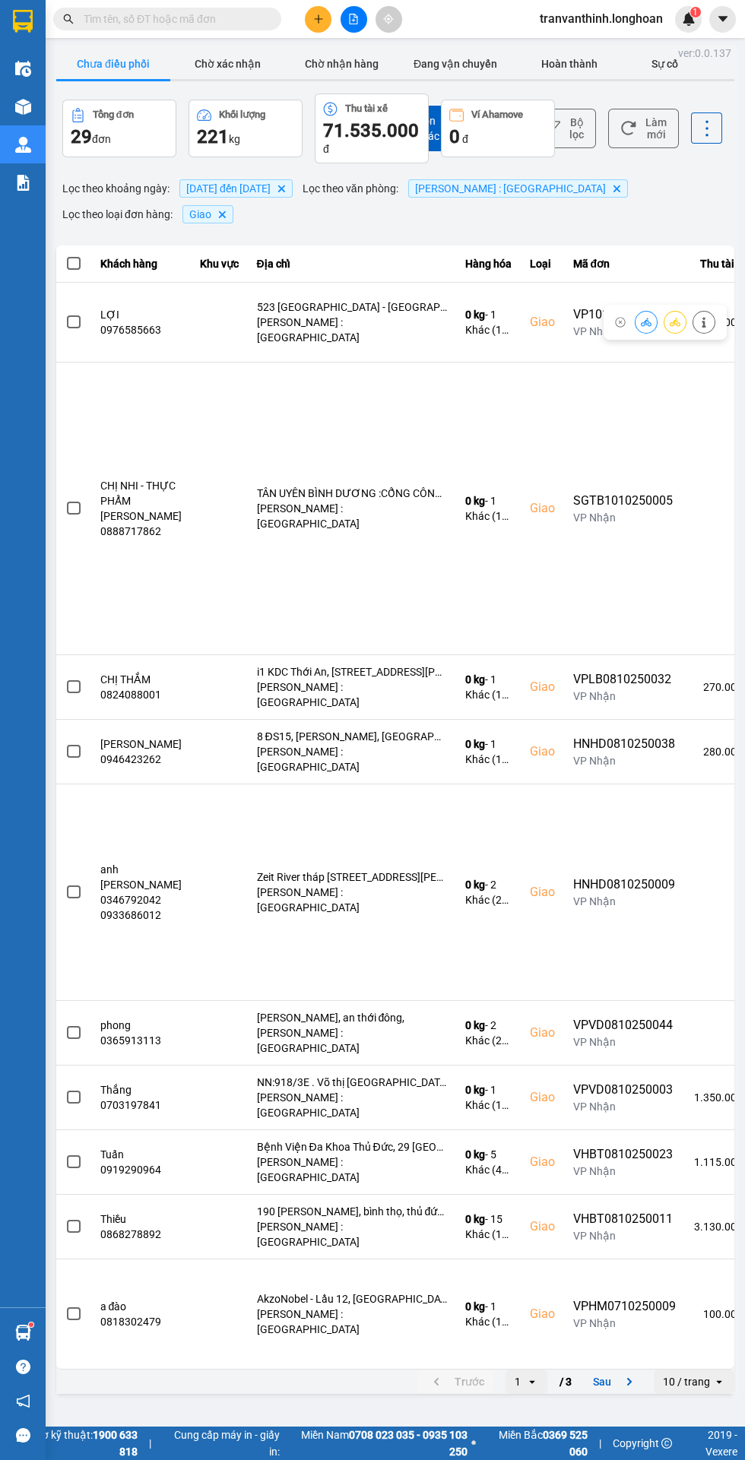
click at [228, 18] on input "text" at bounding box center [173, 19] width 179 height 17
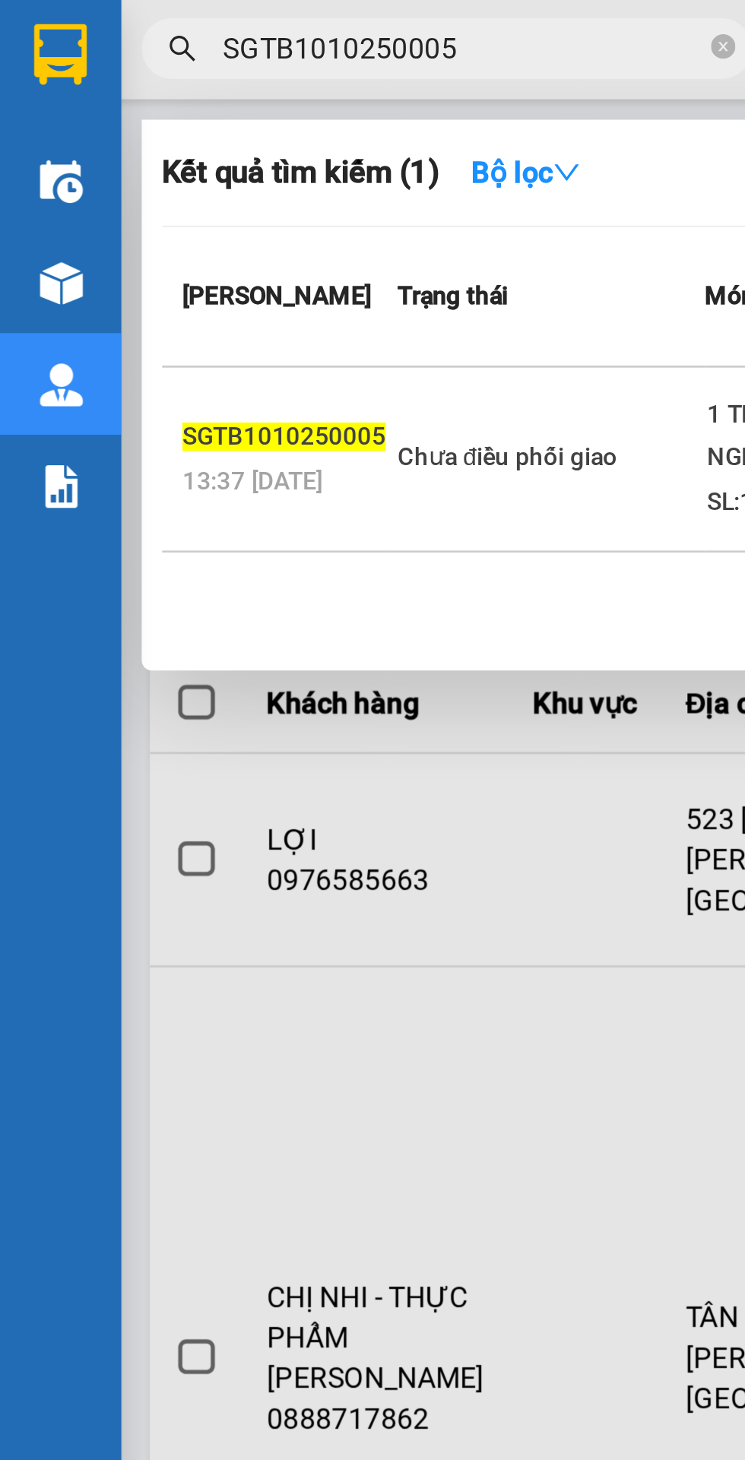
scroll to position [0, 2]
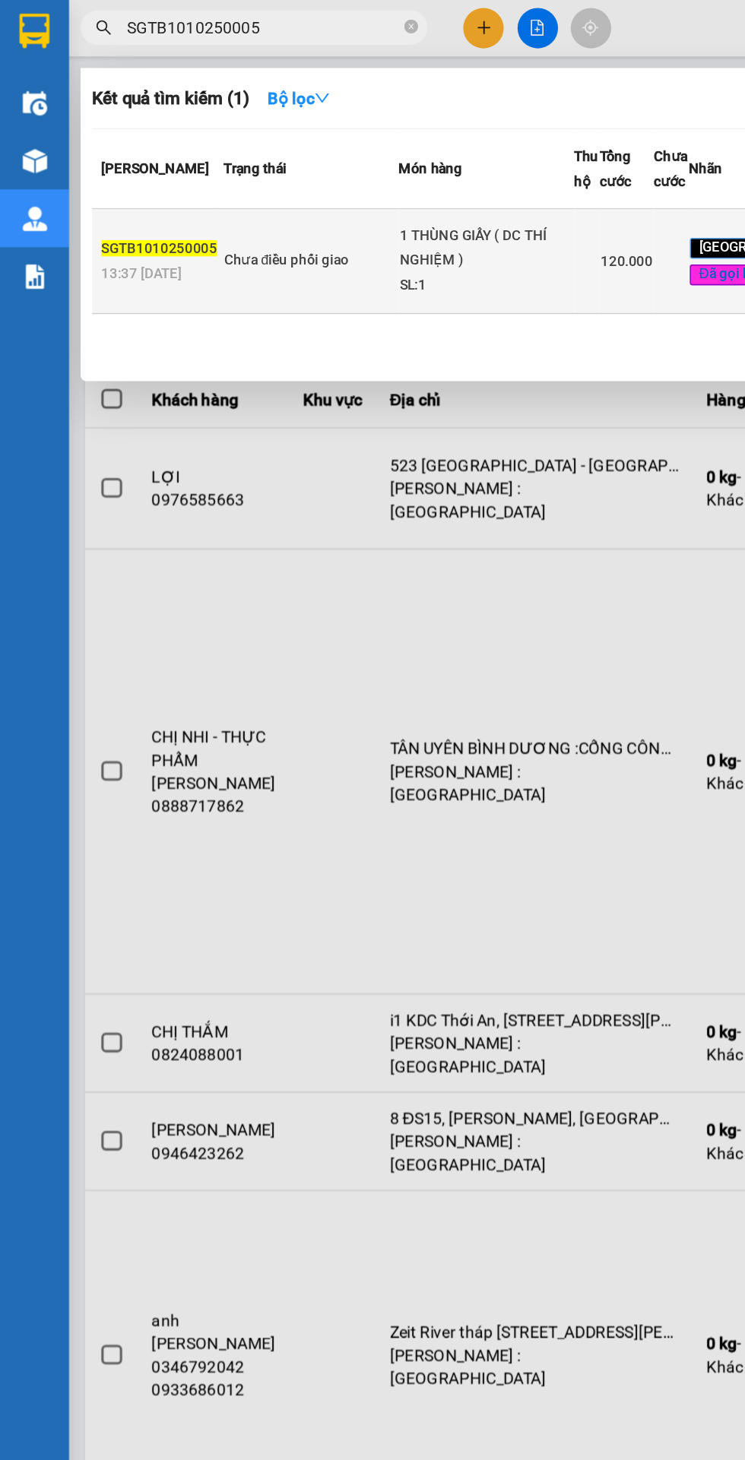
type input "SGTB1010250005"
click at [386, 207] on td at bounding box center [386, 172] width 17 height 69
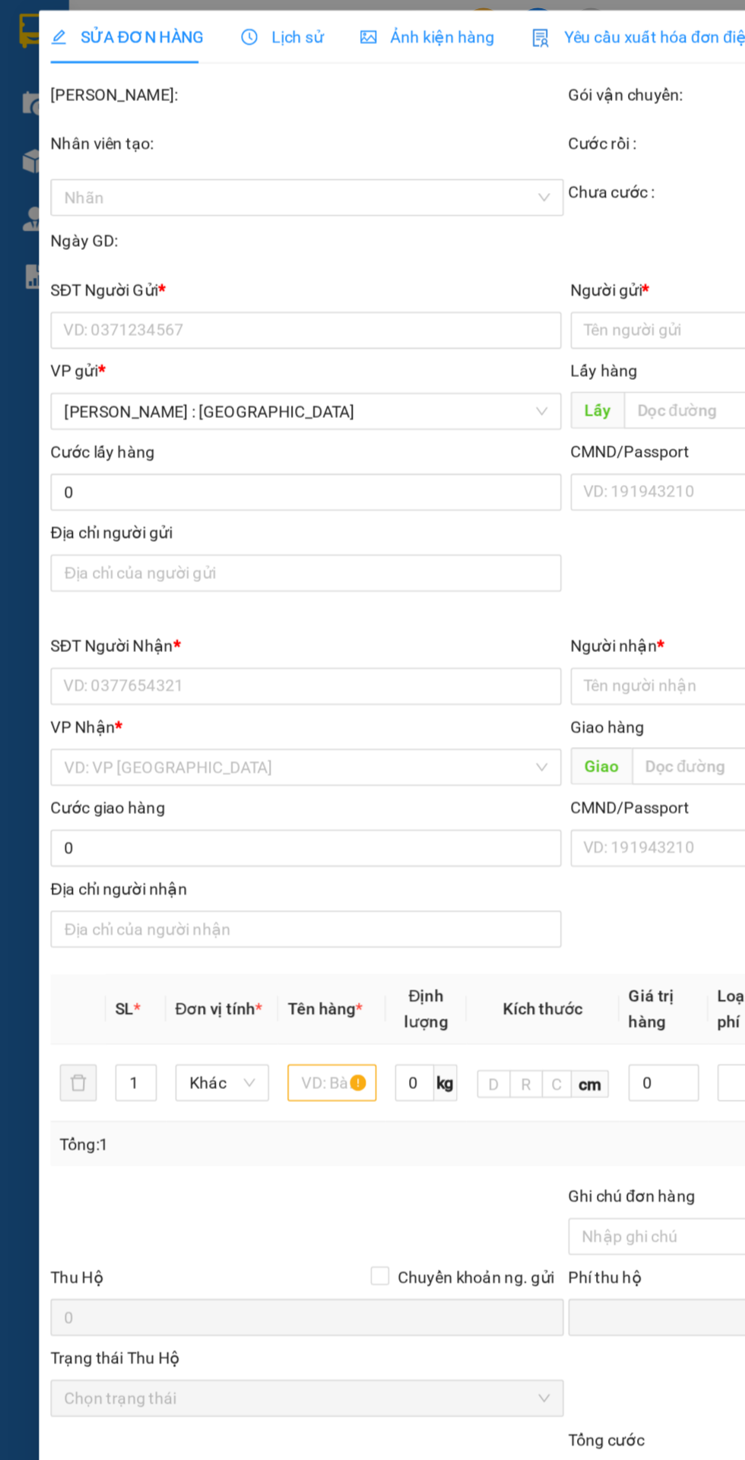
type input "0813616667"
type input "CHỊ [PERSON_NAME]"
type input "0888717862"
type input "CHỊ NHI - THỰC PHẨM [PERSON_NAME]"
checkbox input "true"
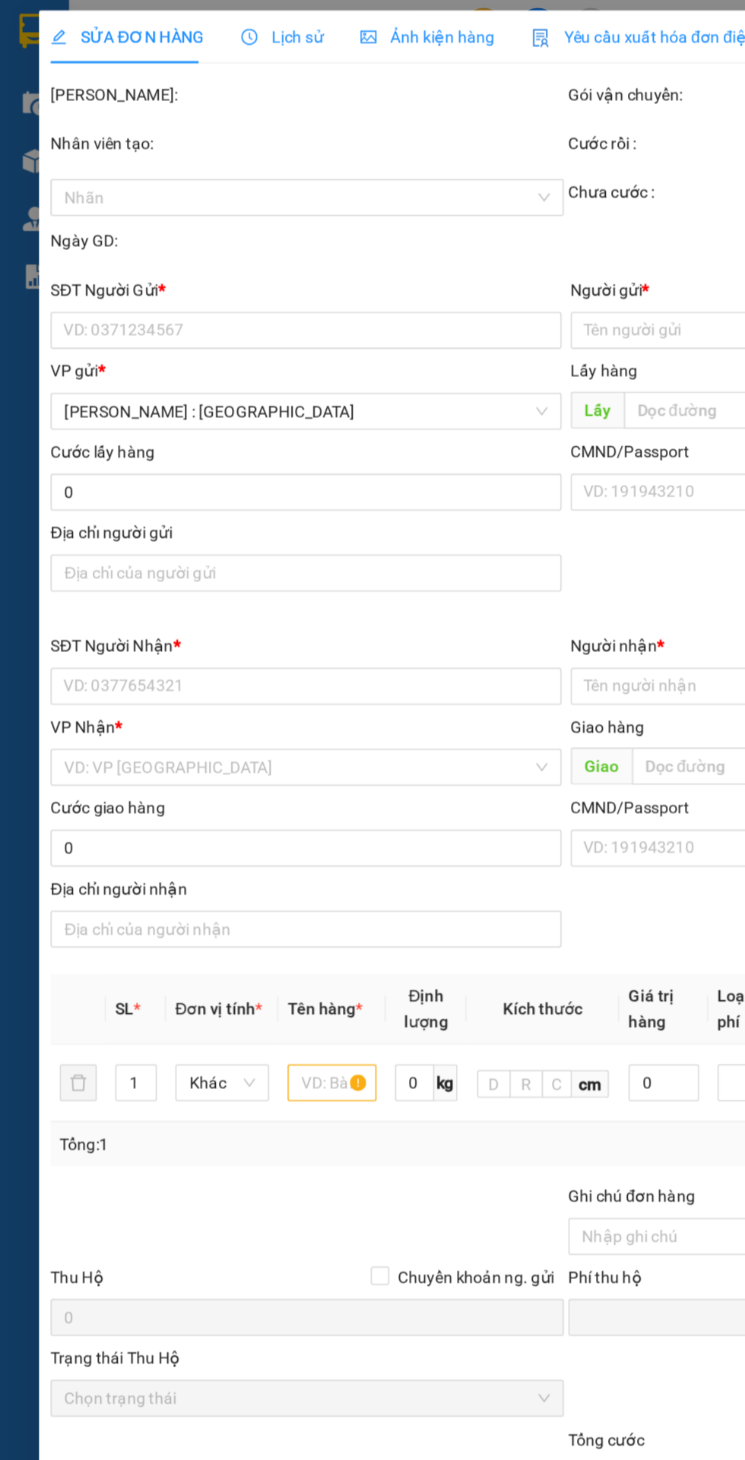
type input "TÂN UYÊN BÌNH DƯƠNG :CỔNG CÔNG TY CHẾ BIẾN THỰC PHẨM HOÀNG SƠN , LÔ CN7 , ĐƯỜNG…"
type input "NHẬN NGUYÊN KIỆN GIAO NGUYÊN KIỆN, HƯ VỠ K ĐỀN+ gọi khách trước khi giao , giao…"
type input "0"
type input "120.000"
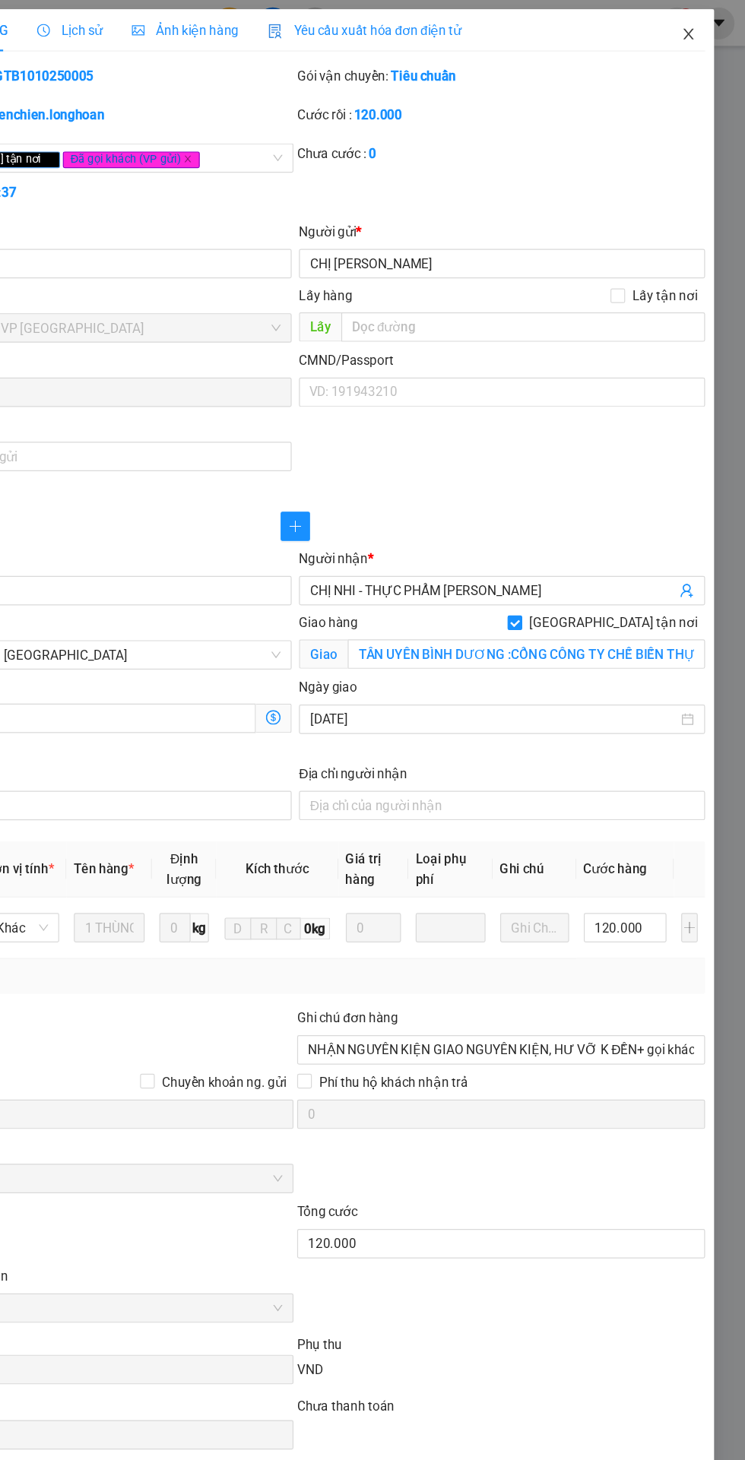
click at [695, 12] on span "Close" at bounding box center [697, 29] width 43 height 43
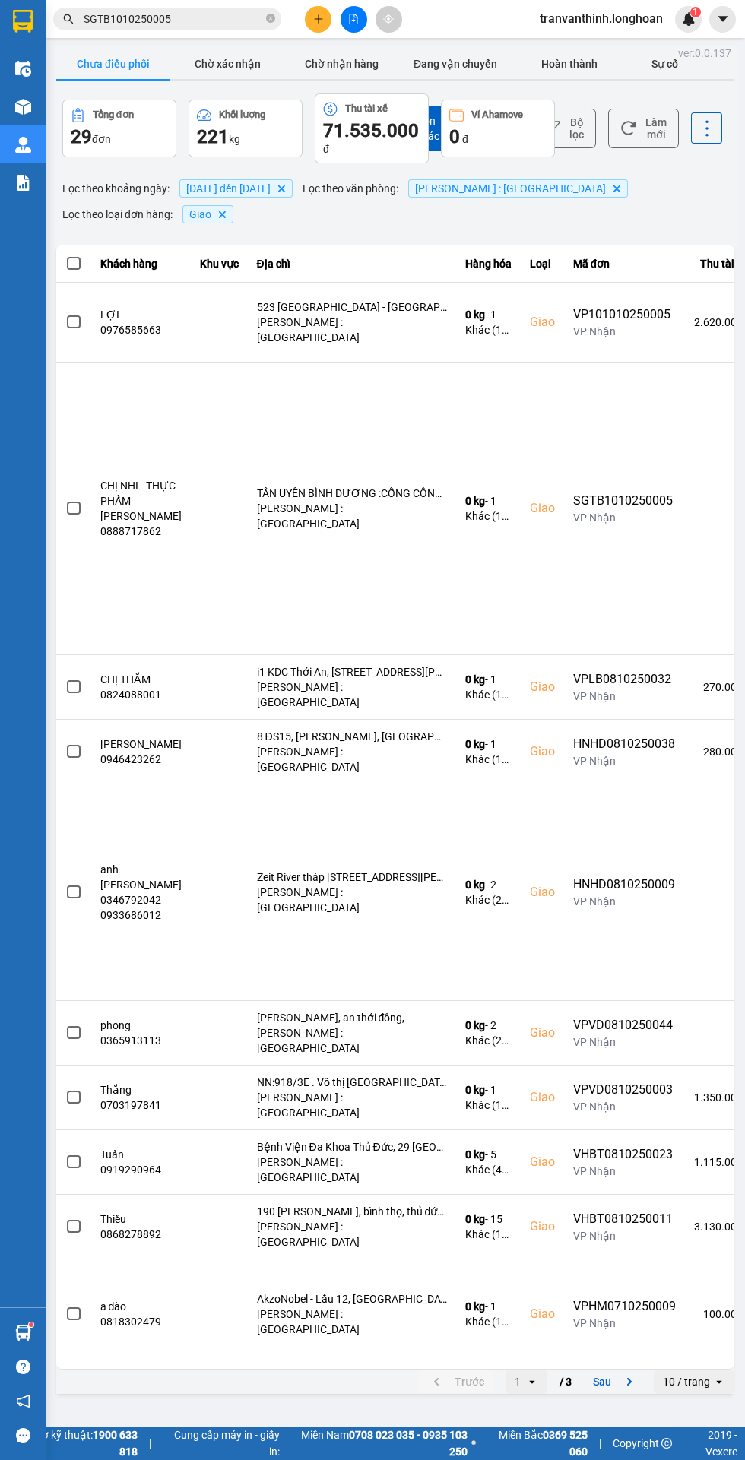
click at [711, 1374] on input "Selected 10 / trang." at bounding box center [712, 1381] width 2 height 15
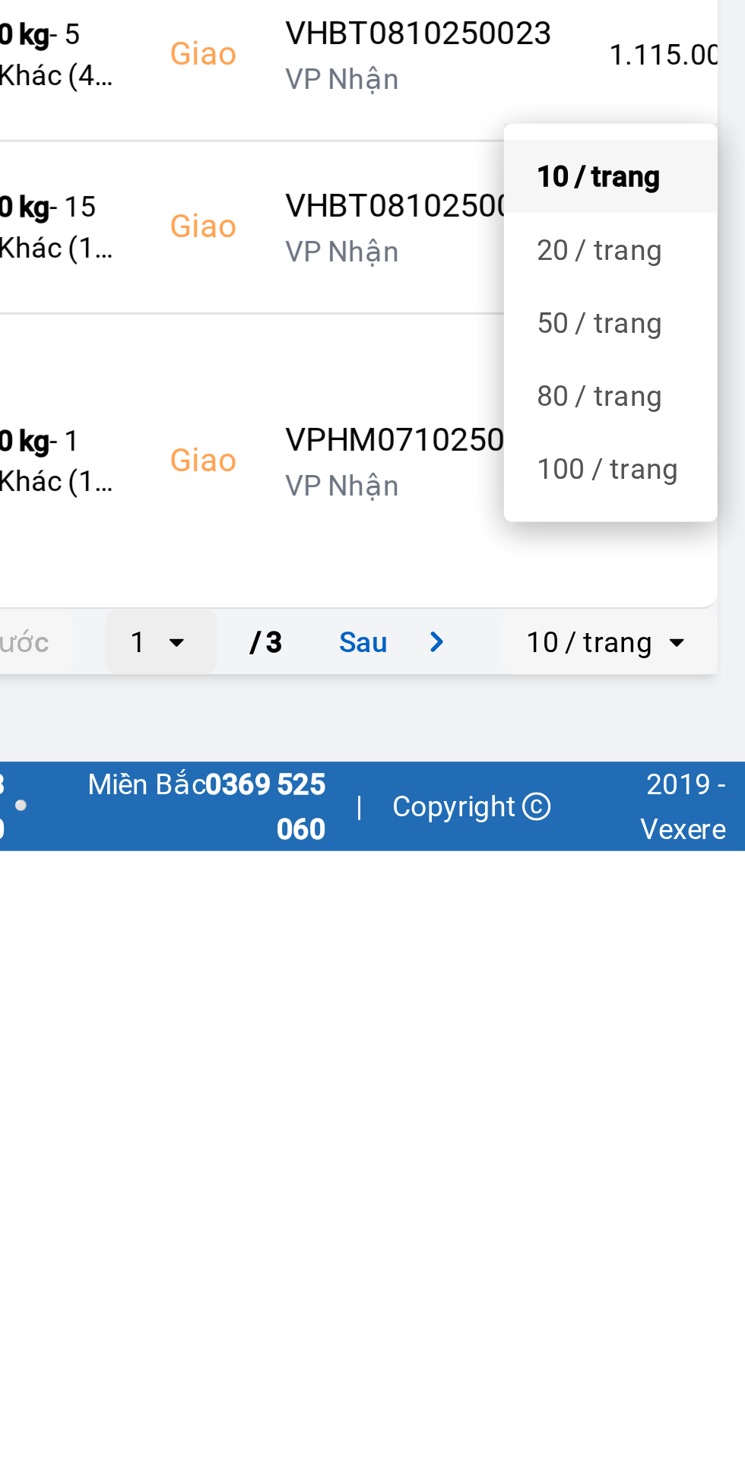
click at [685, 1309] on div "100 / trang" at bounding box center [693, 1316] width 55 height 15
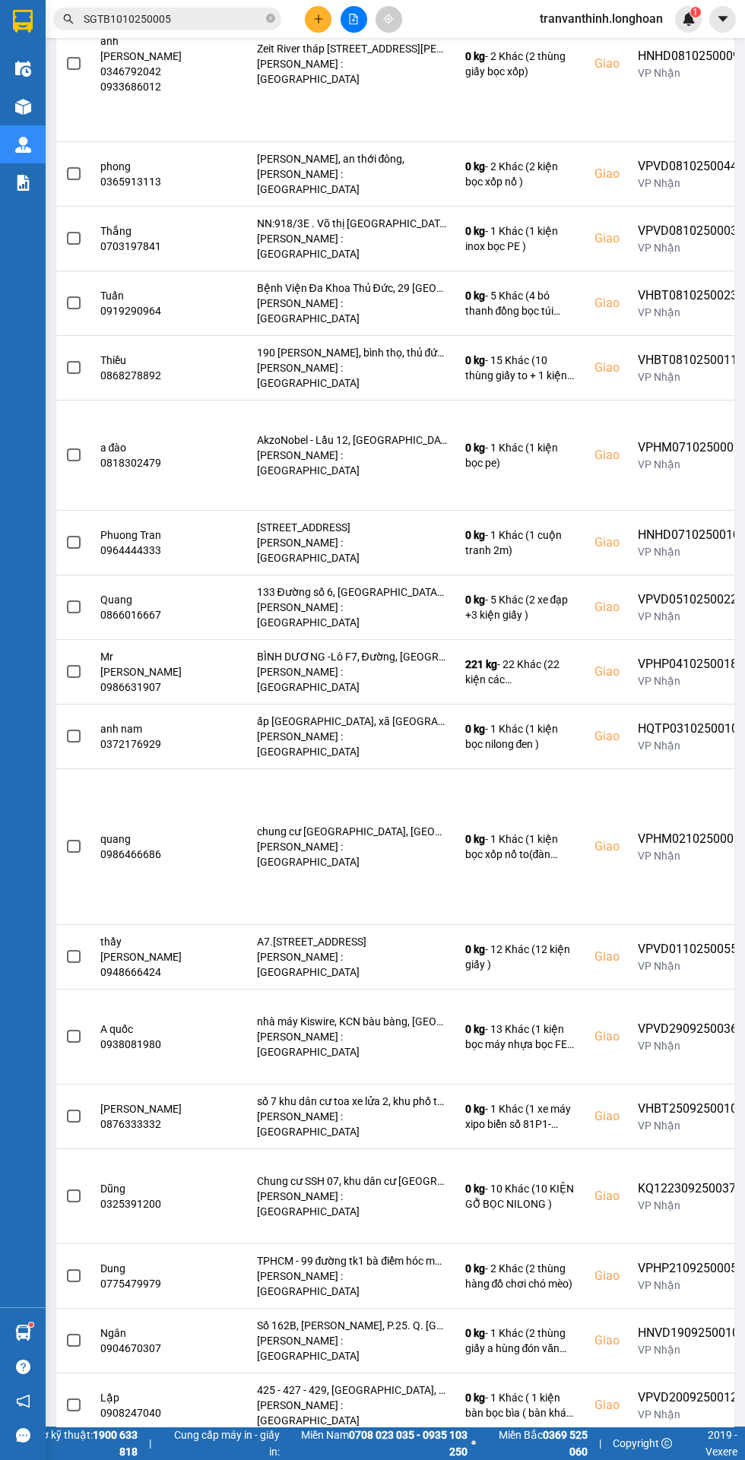
scroll to position [0, 0]
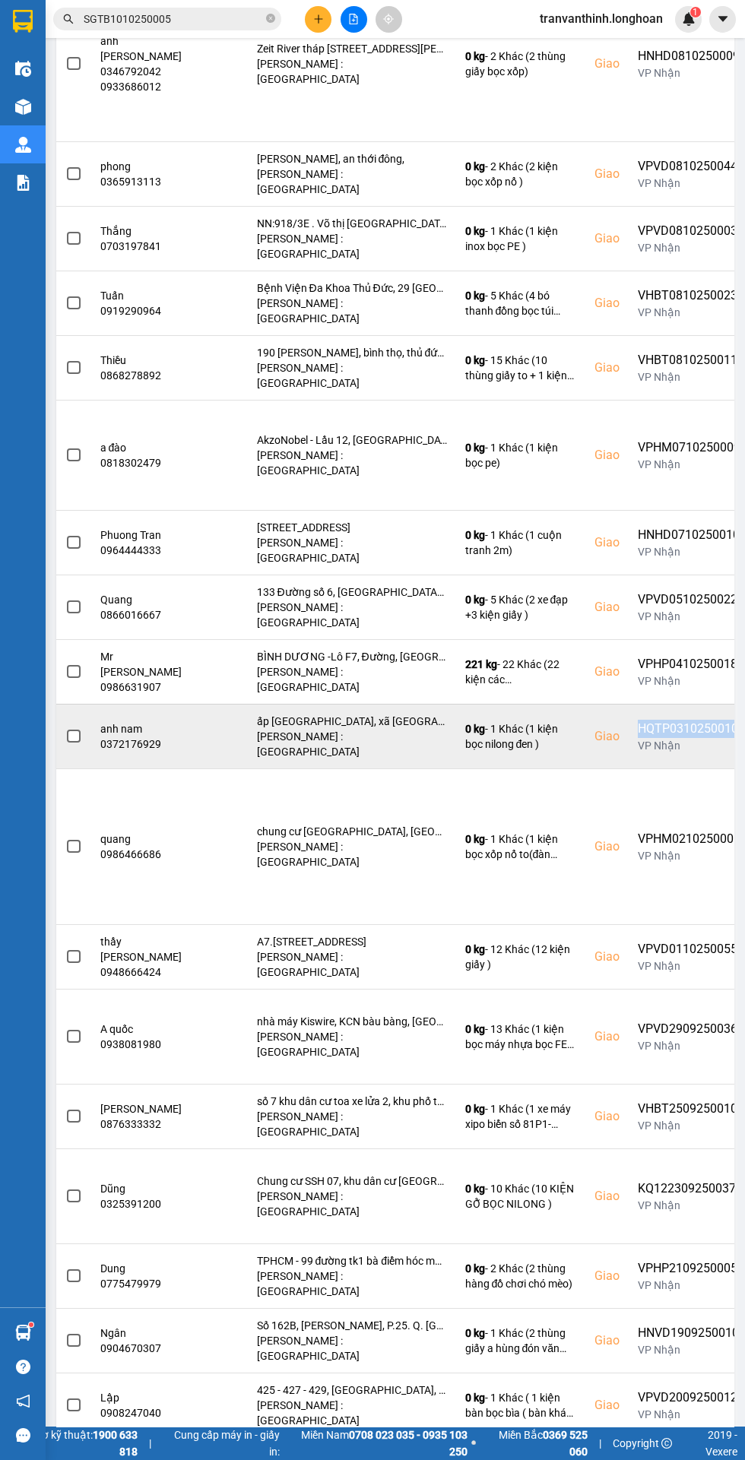
copy div "HQTP0310250010"
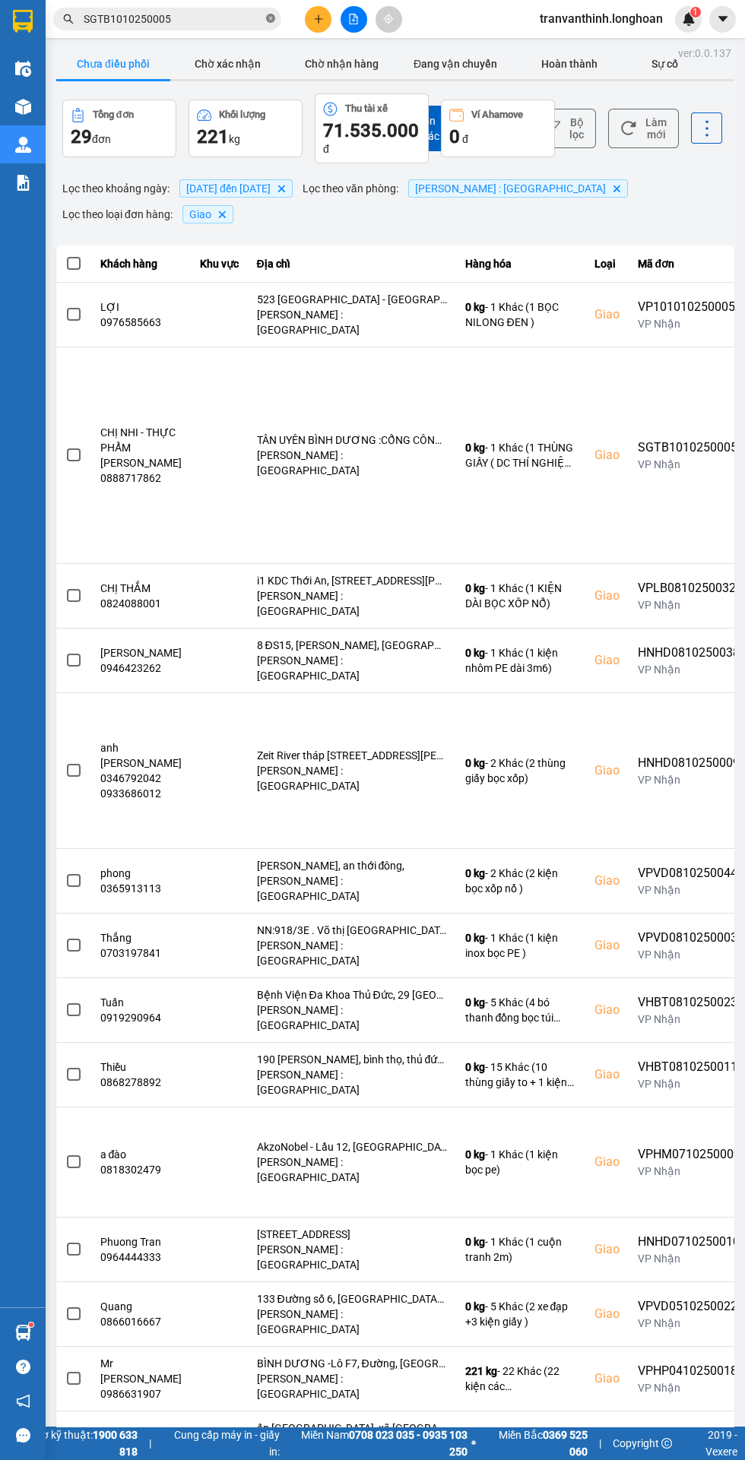
click at [274, 14] on icon "close-circle" at bounding box center [270, 18] width 9 height 9
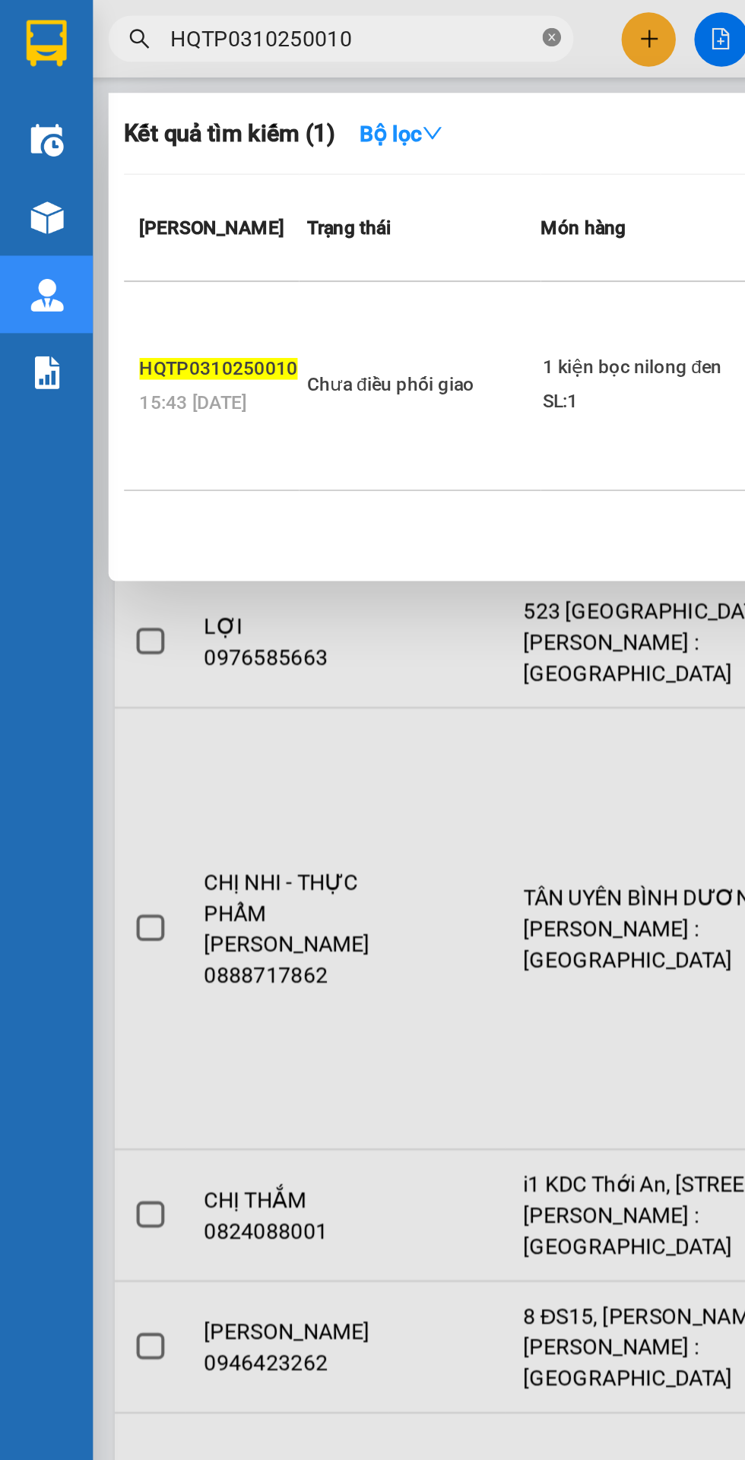
scroll to position [0, 1]
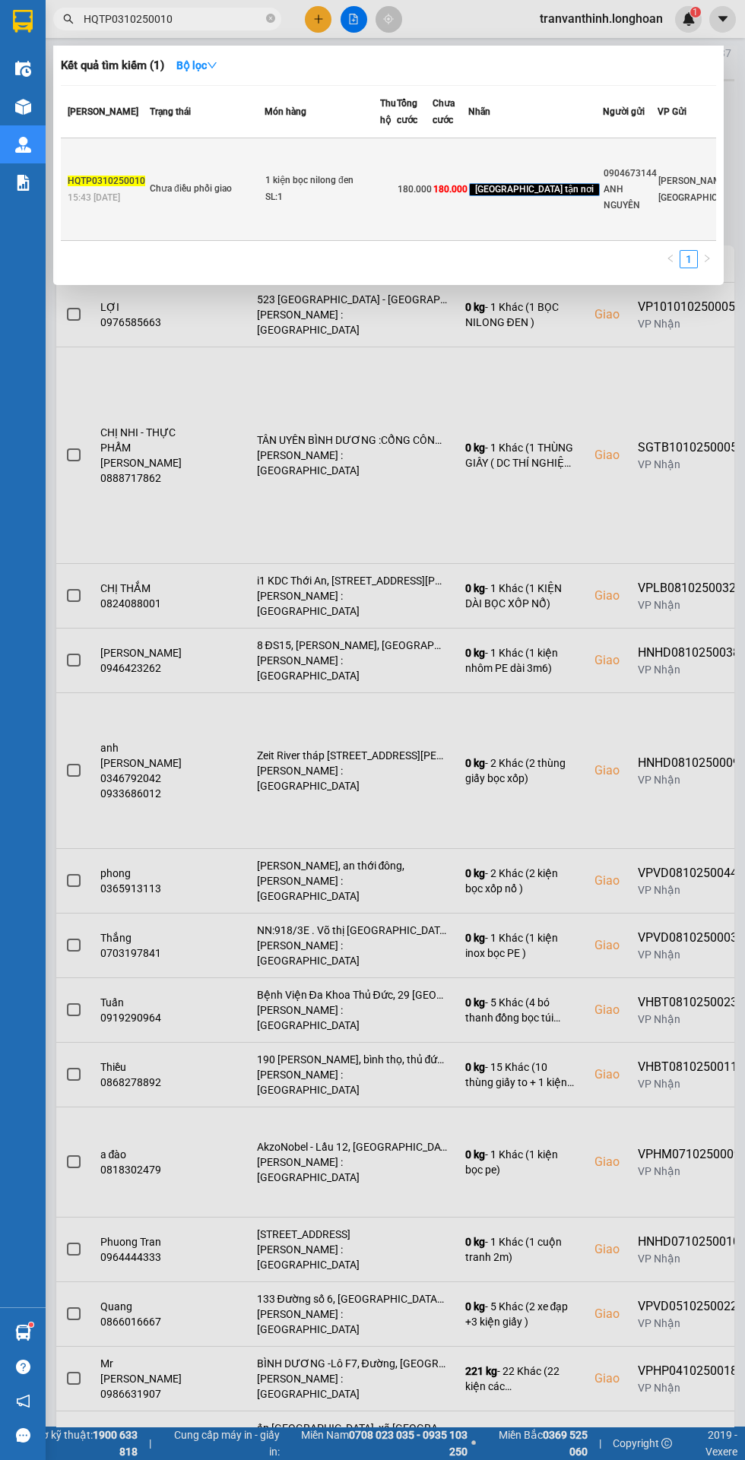
type input "HQTP0310250010"
click at [603, 204] on div "ANH NGUYÊN" at bounding box center [629, 198] width 53 height 32
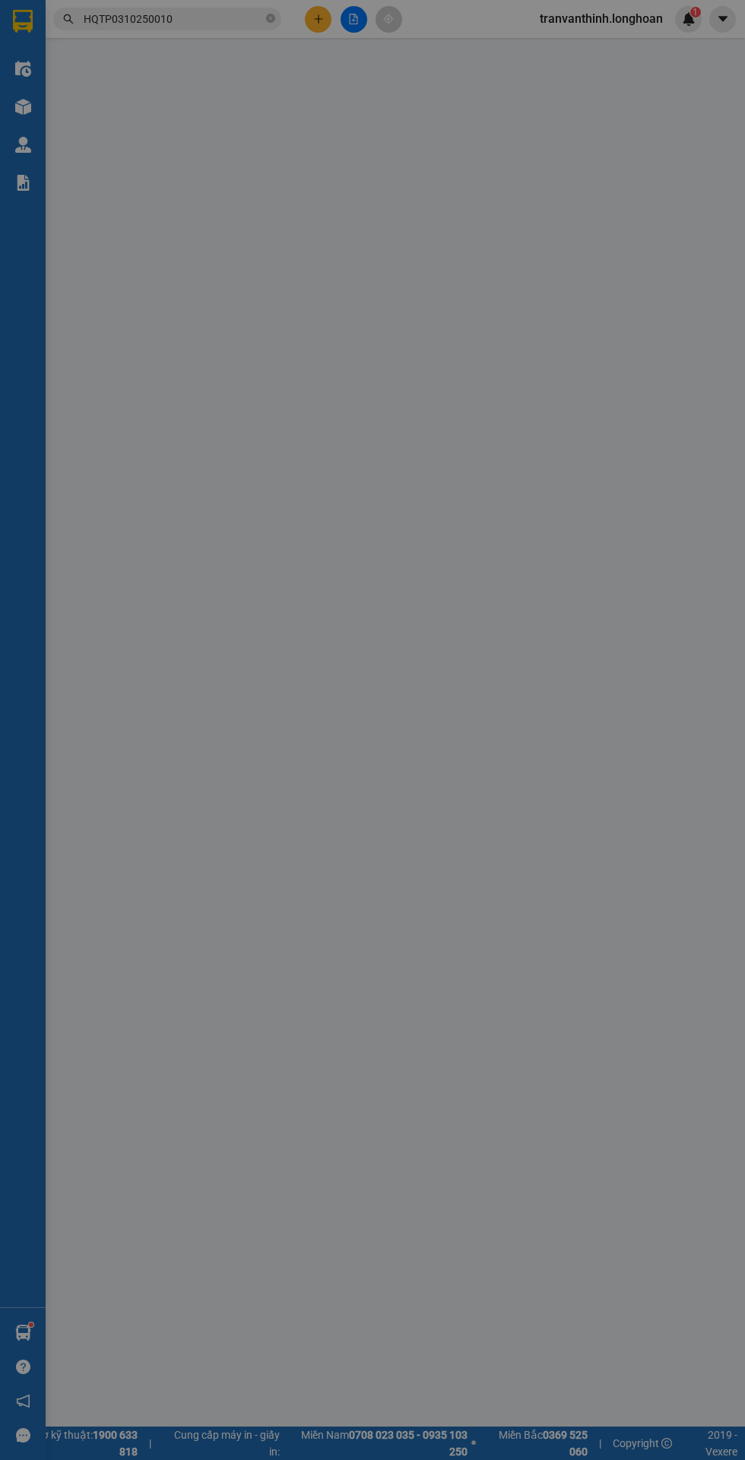
type input "0904673144"
type input "ANH NGUYÊN"
type input "0372176929"
type input "anh nam"
checkbox input "true"
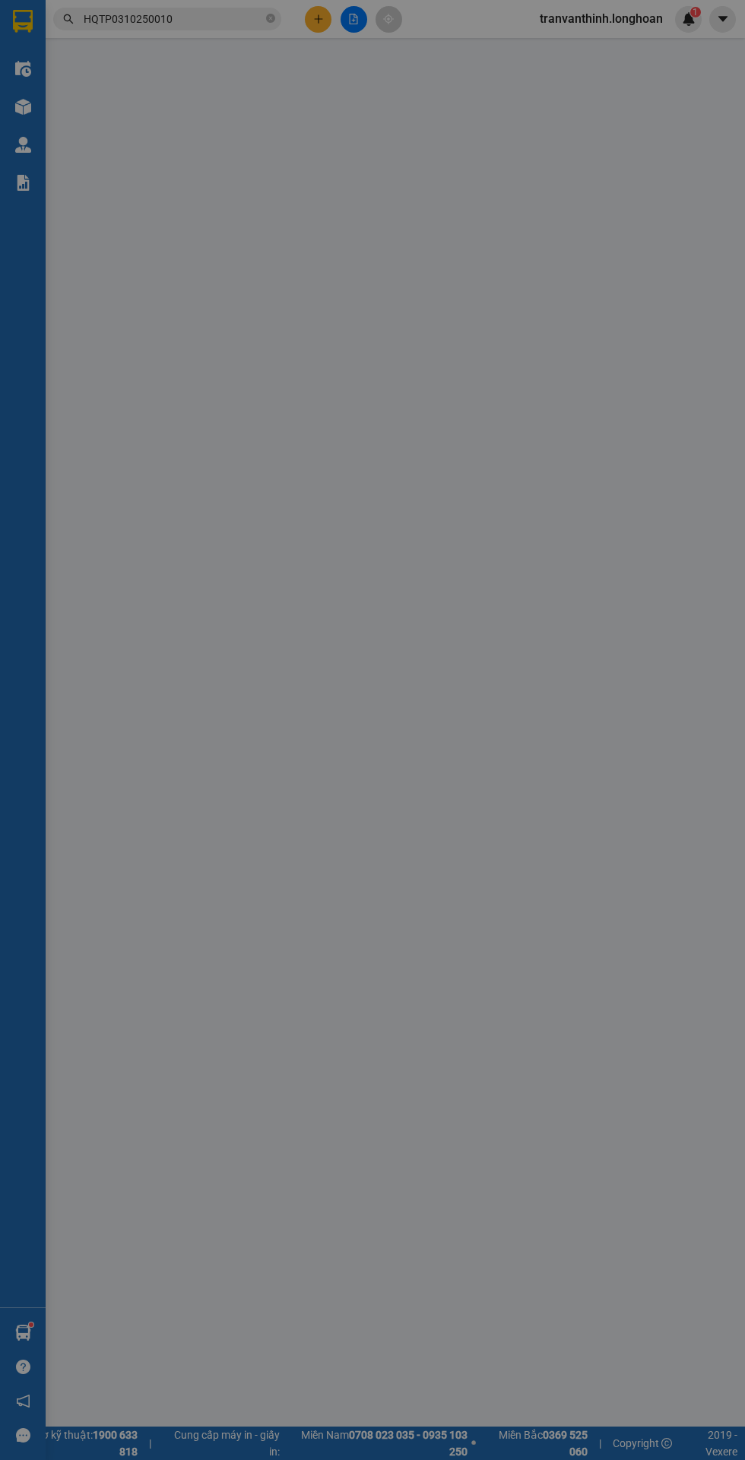
type input "ấp [GEOGRAPHIC_DATA], xã [GEOGRAPHIC_DATA], huyện [GEOGRAPHIC_DATA], [GEOGRAPHI…"
type input "0"
type input "180.000"
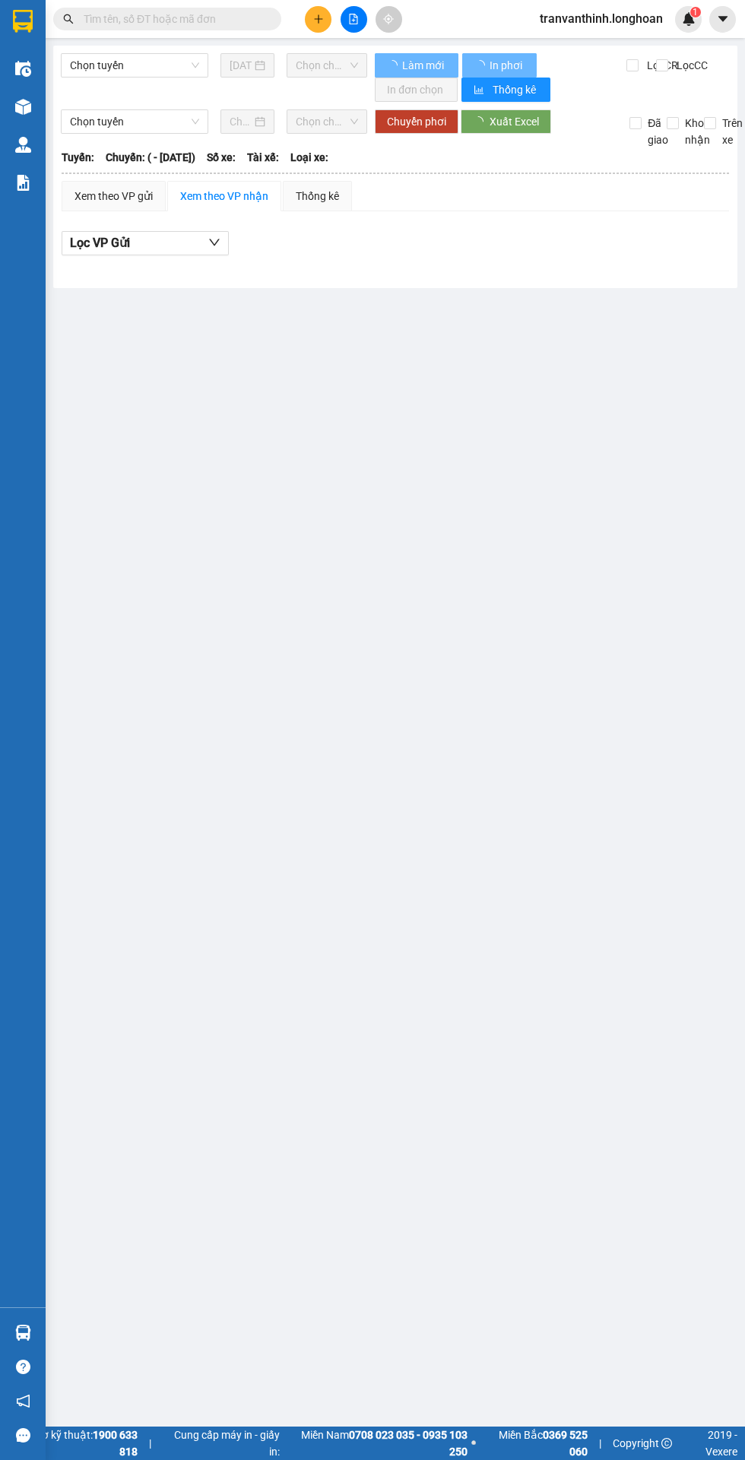
click at [180, 15] on input "text" at bounding box center [173, 19] width 179 height 17
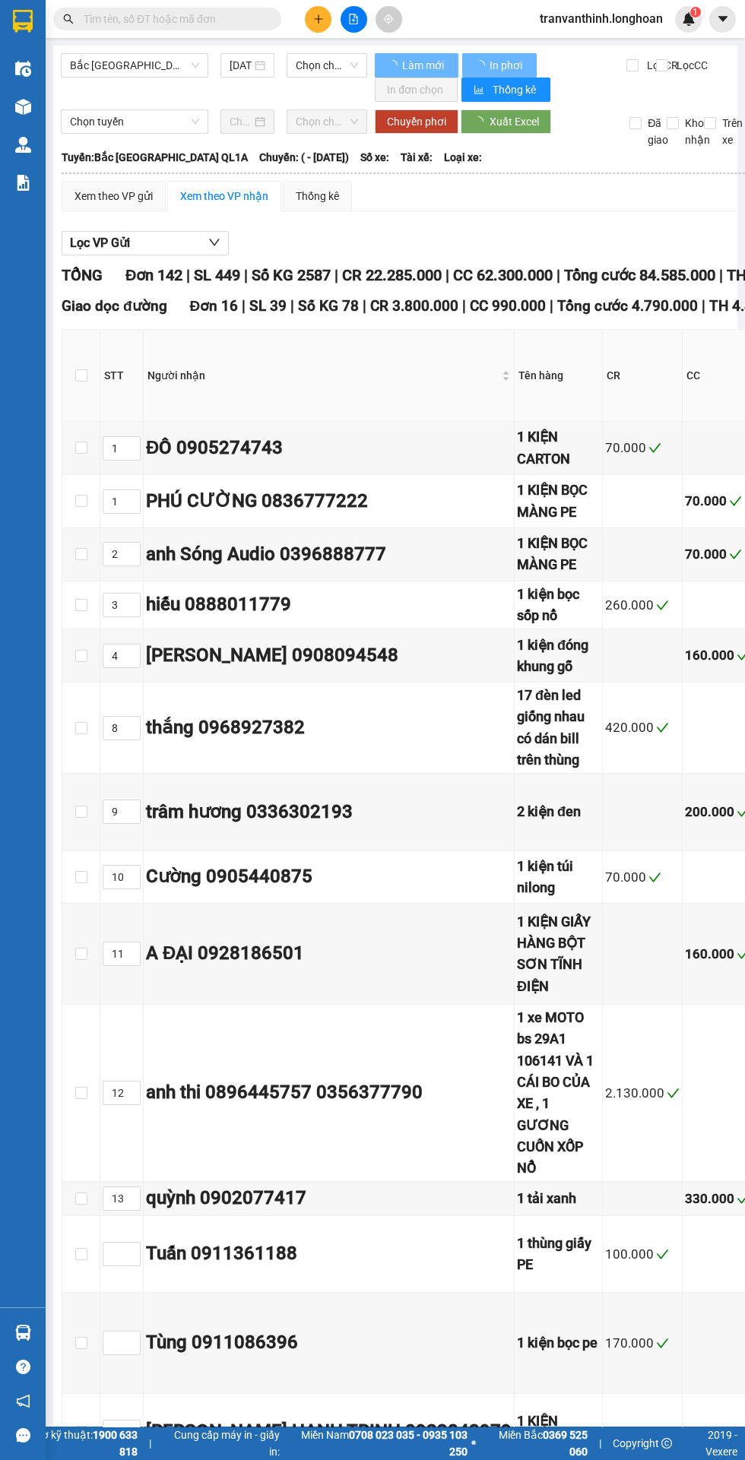
type input "QU120410250029"
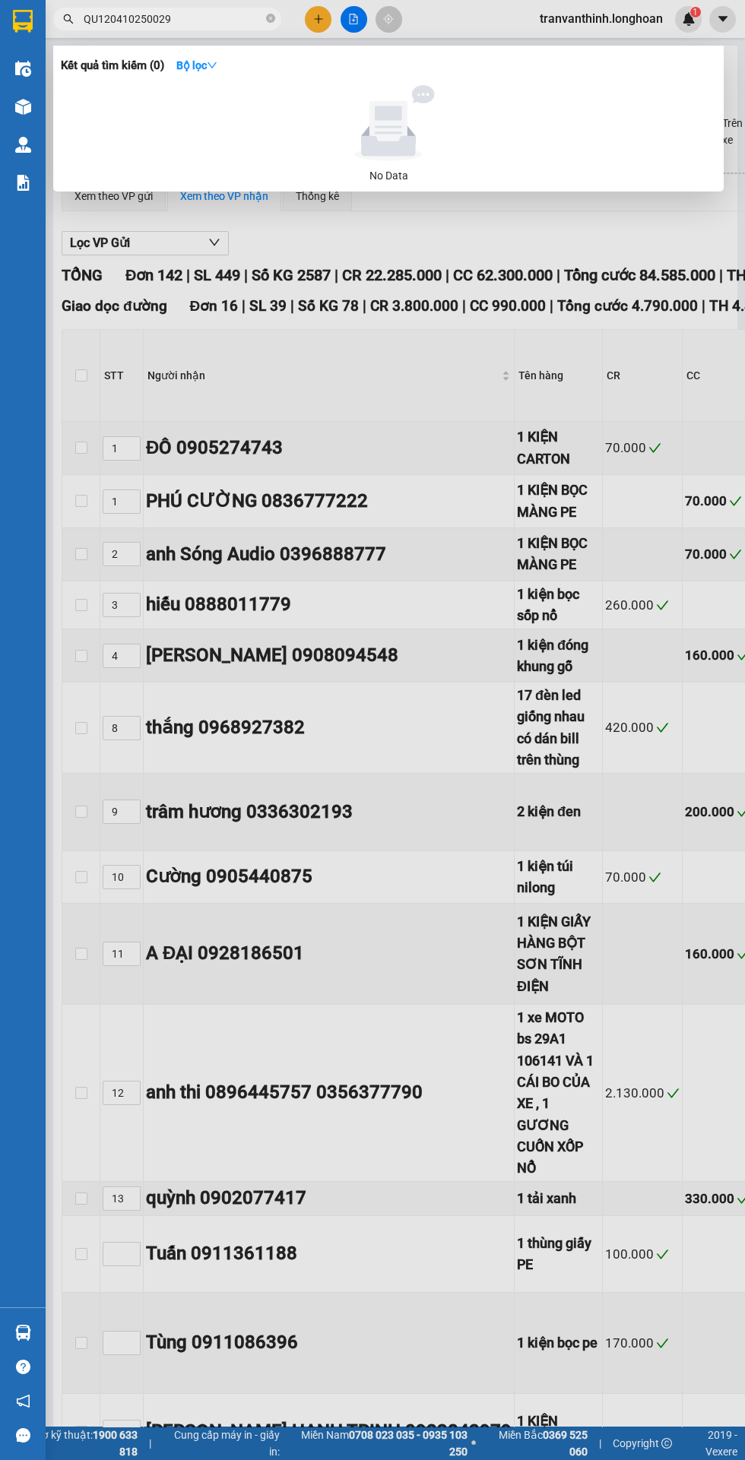
type input "25/04/2025"
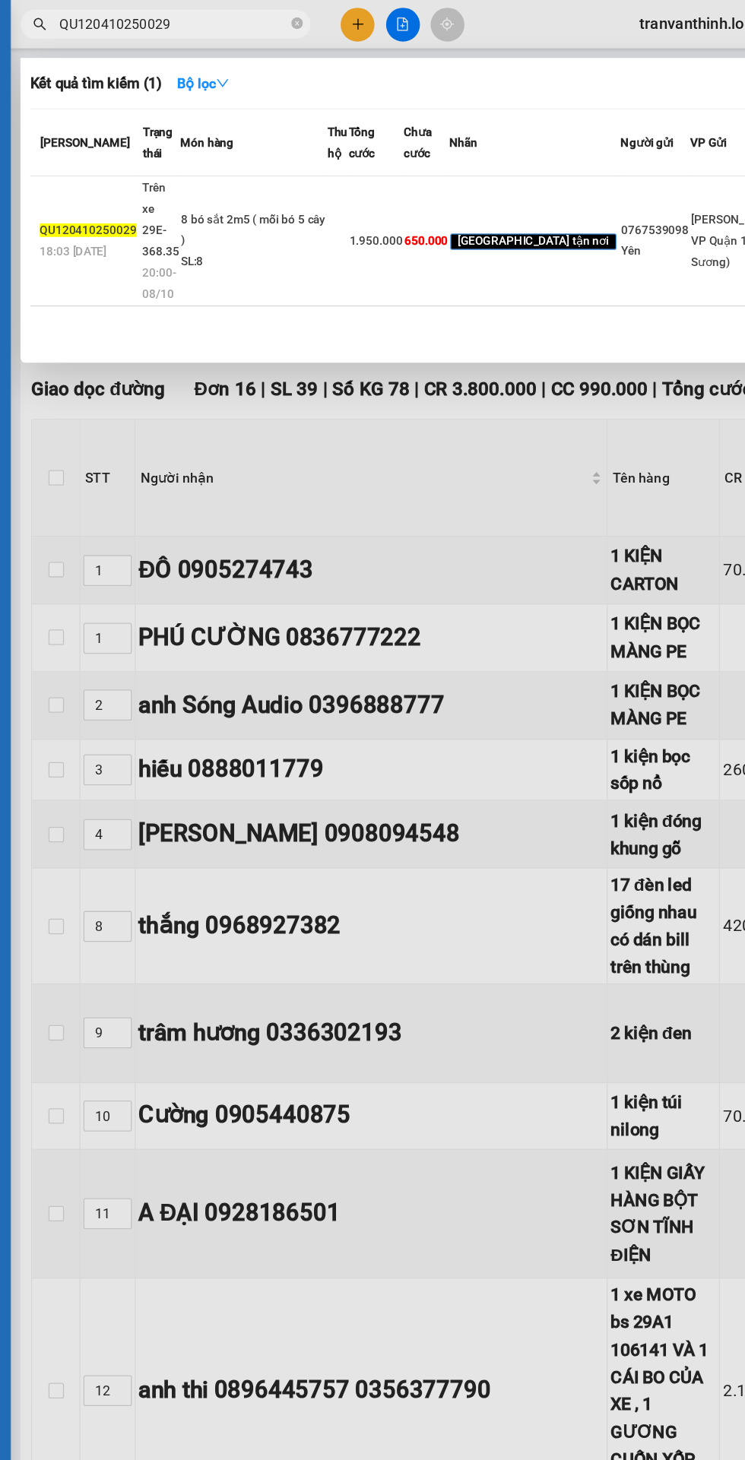
type input "QU120410250029"
